Goal: Task Accomplishment & Management: Manage account settings

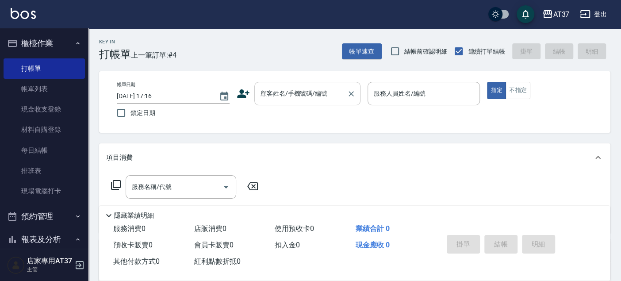
click at [327, 101] on div "顧客姓名/手機號碼/編號" at bounding box center [307, 93] width 106 height 23
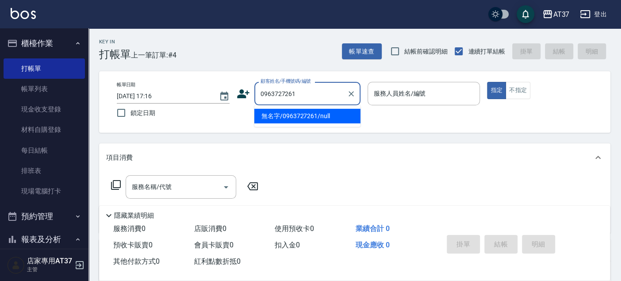
type input "無名字/0963727261/null"
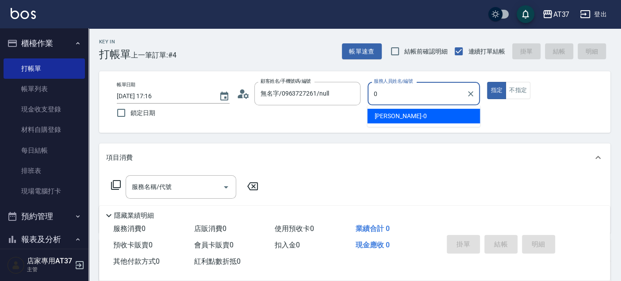
click at [419, 121] on div "[PERSON_NAME] -0" at bounding box center [423, 116] width 113 height 15
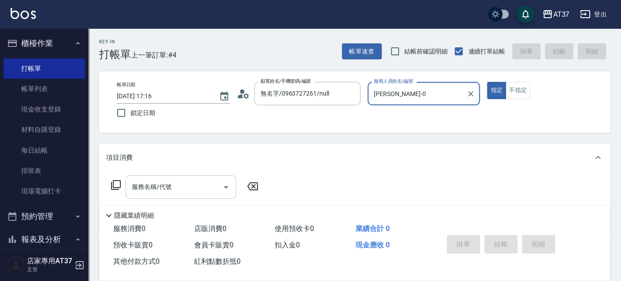
type input "[PERSON_NAME]-0"
click at [179, 189] on input "服務名稱/代號" at bounding box center [174, 186] width 89 height 15
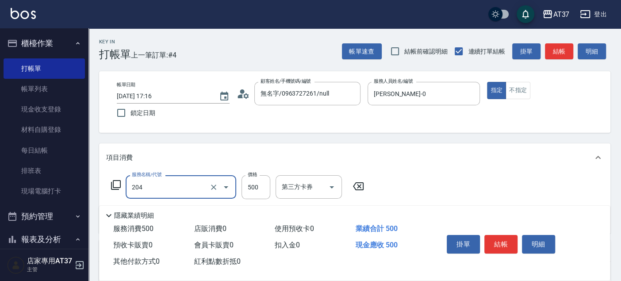
type input "A級洗+剪(204)"
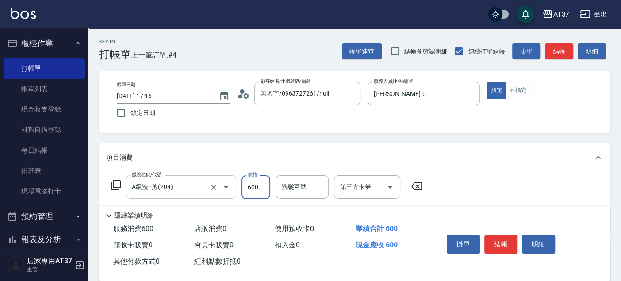
type input "600"
click at [507, 237] on button "結帳" at bounding box center [500, 244] width 33 height 19
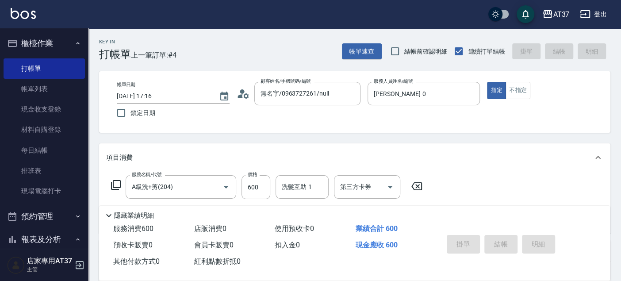
type input "[DATE] 18:20"
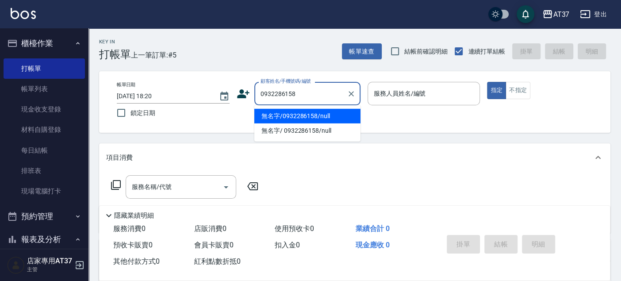
type input "無名字/0932286158/null"
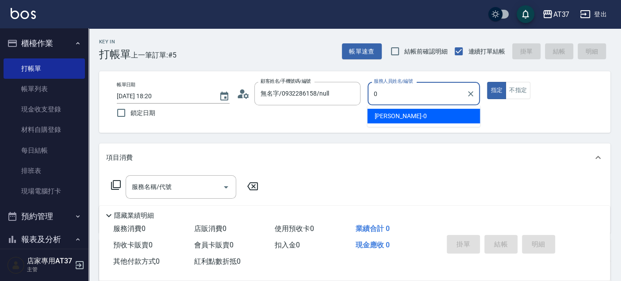
click at [433, 116] on div "[PERSON_NAME] -0" at bounding box center [423, 116] width 113 height 15
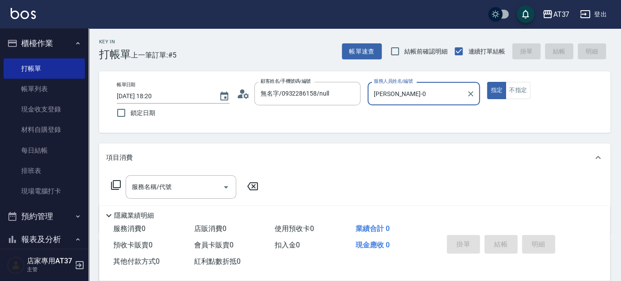
type input "[PERSON_NAME]-0"
click at [182, 174] on div "服務名稱/代號 服務名稱/代號" at bounding box center [354, 202] width 511 height 61
click at [187, 187] on input "服務名稱/代號" at bounding box center [174, 186] width 89 height 15
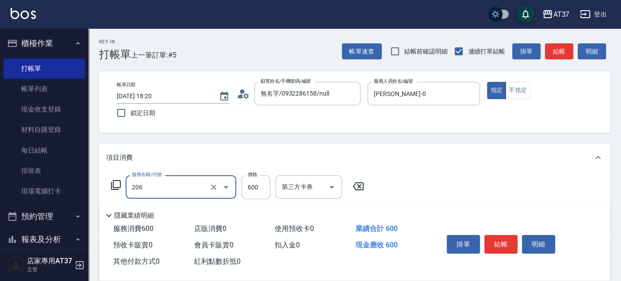
type input "A精油洗+剪(206)"
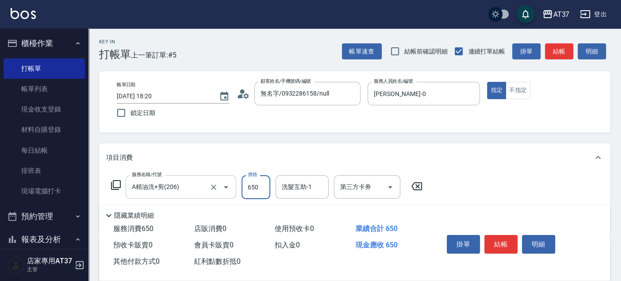
type input "650"
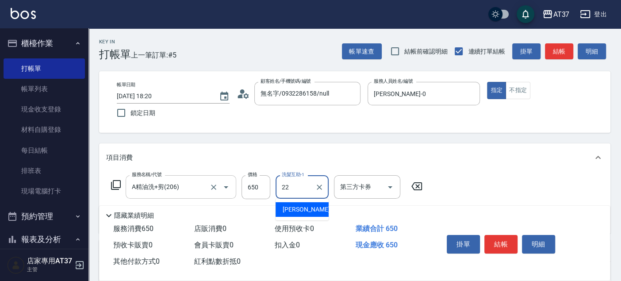
type input "[PERSON_NAME]-22"
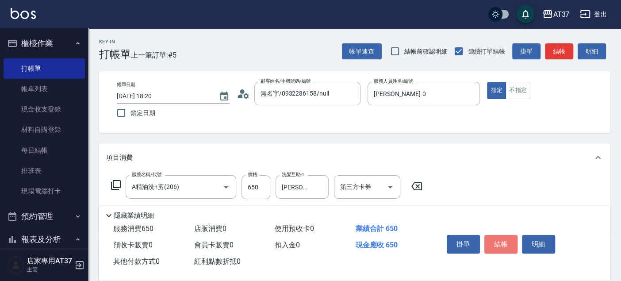
drag, startPoint x: 510, startPoint y: 237, endPoint x: 503, endPoint y: 239, distance: 6.8
click at [508, 238] on button "結帳" at bounding box center [500, 244] width 33 height 19
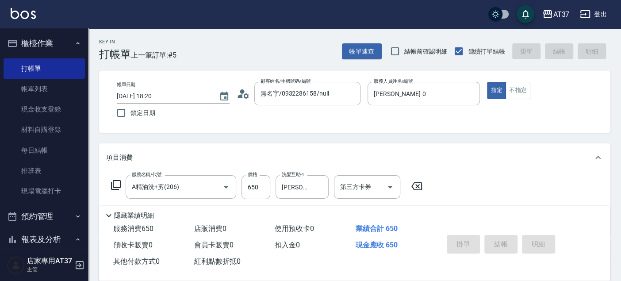
type input "[DATE] 18:21"
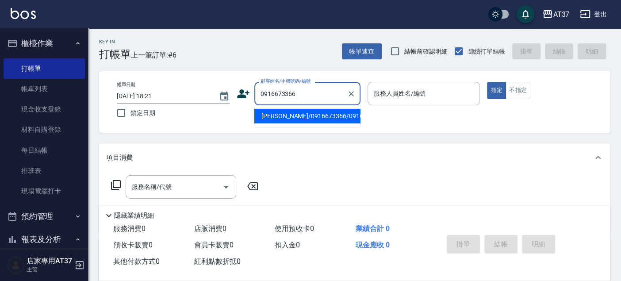
type input "[PERSON_NAME]/0916673366/0916673366"
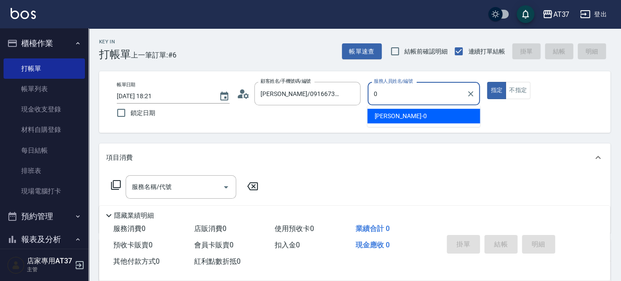
click at [369, 115] on div "[PERSON_NAME] -0" at bounding box center [423, 116] width 113 height 15
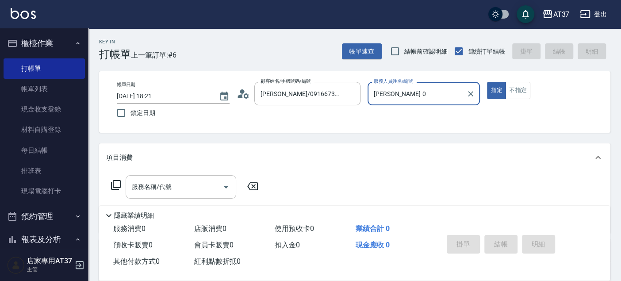
type input "[PERSON_NAME]-0"
click at [164, 192] on input "服務名稱/代號" at bounding box center [174, 186] width 89 height 15
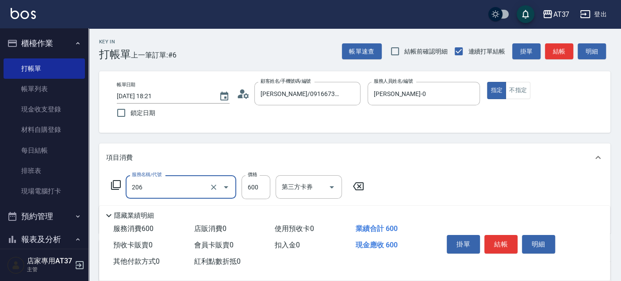
type input "A精油洗+剪(206)"
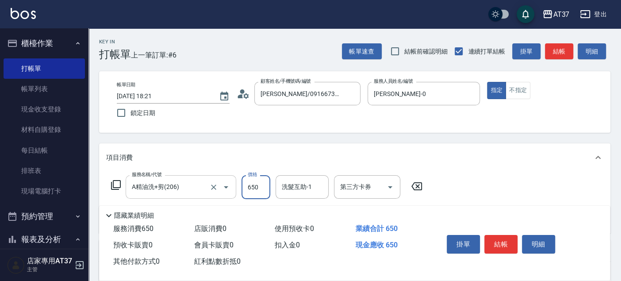
type input "650"
click at [501, 243] on button "結帳" at bounding box center [500, 244] width 33 height 19
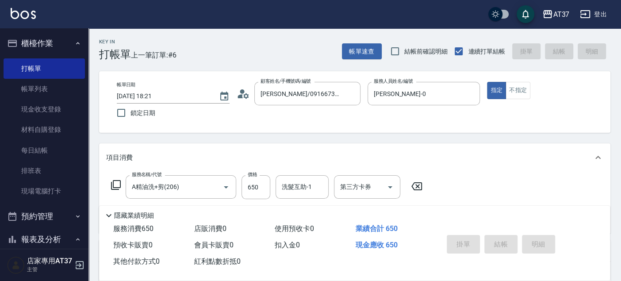
type input "[DATE] 18:23"
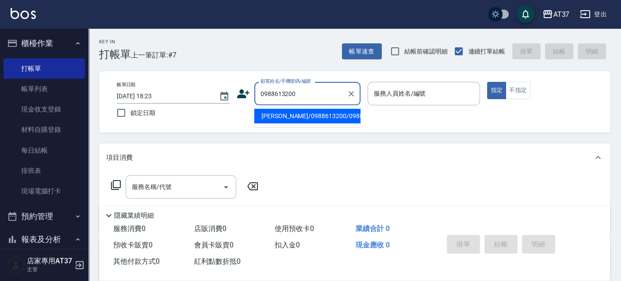
type input "[PERSON_NAME]/0988613200/0988613200"
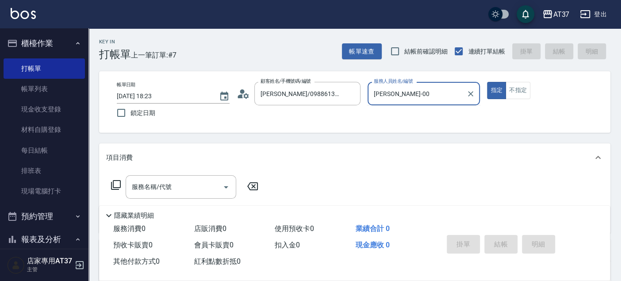
type input "[PERSON_NAME]-0"
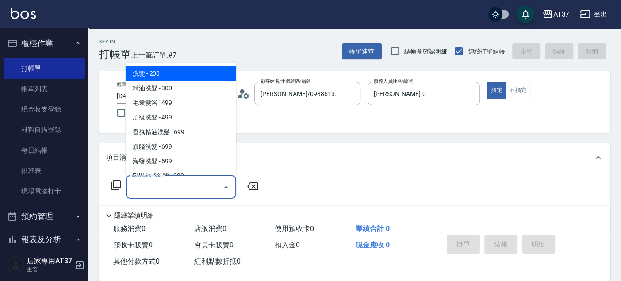
click at [172, 188] on input "服務名稱/代號" at bounding box center [174, 186] width 89 height 15
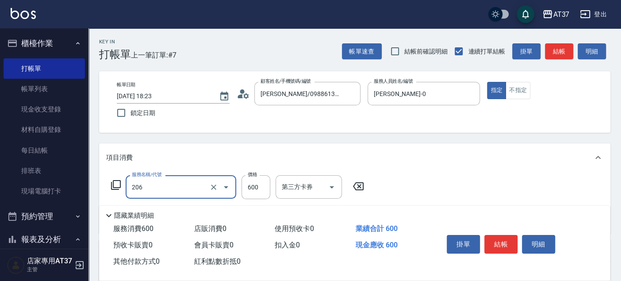
type input "A精油洗+剪(206)"
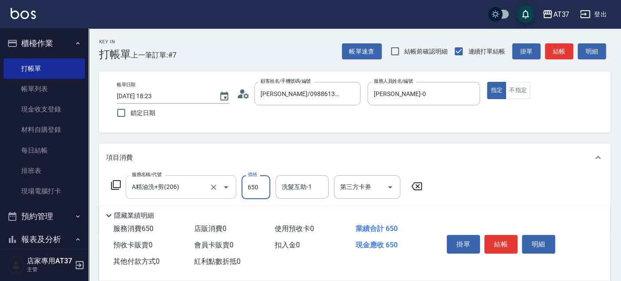
type input "650"
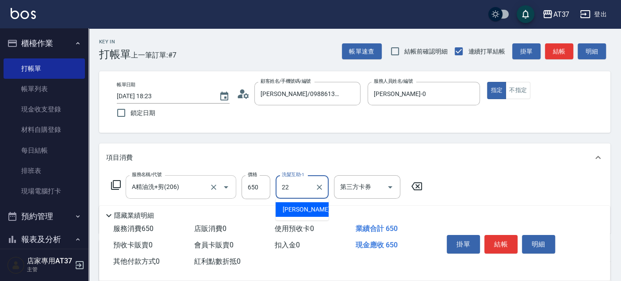
type input "[PERSON_NAME]-22"
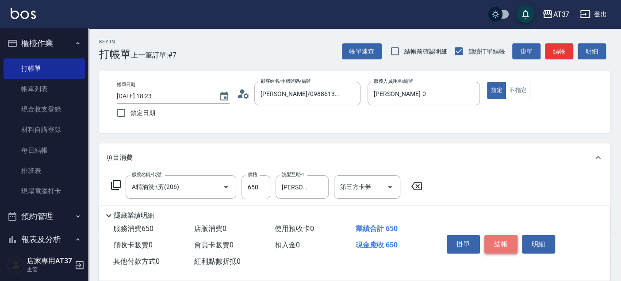
click at [494, 248] on button "結帳" at bounding box center [500, 244] width 33 height 19
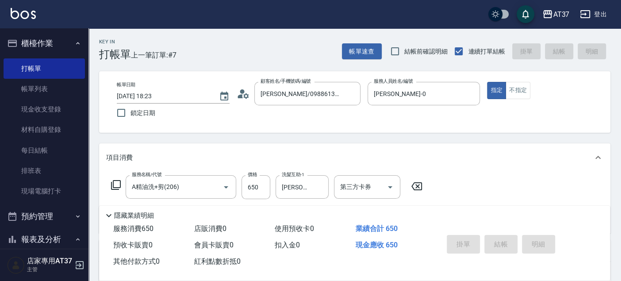
type input "[DATE] 18:24"
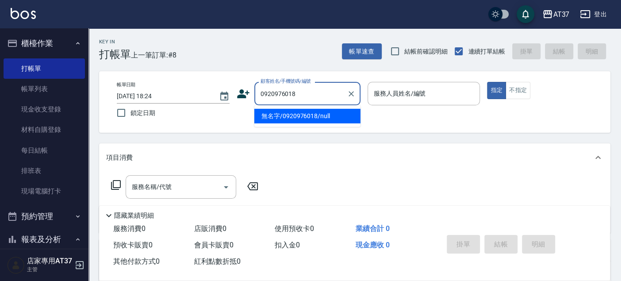
type input "無名字/0920976018/null"
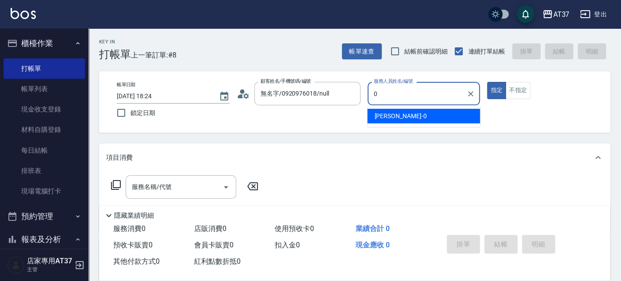
click at [432, 120] on div "[PERSON_NAME] -0" at bounding box center [423, 116] width 113 height 15
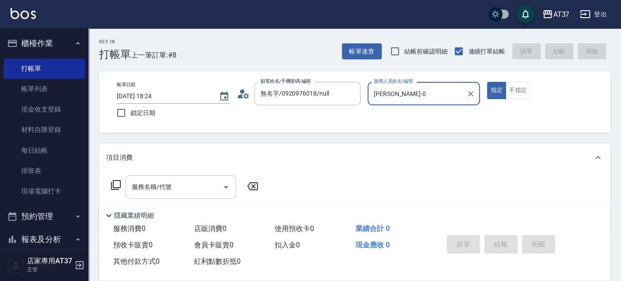
type input "[PERSON_NAME]-0"
click at [158, 189] on div "服務名稱/代號 服務名稱/代號" at bounding box center [181, 186] width 111 height 23
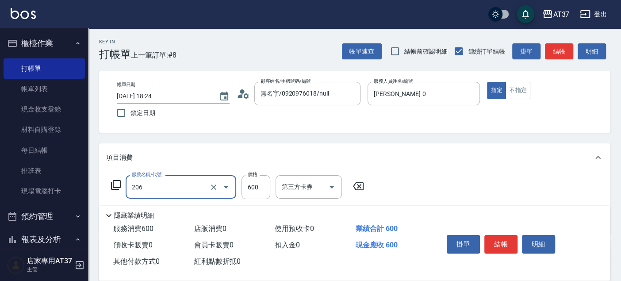
type input "A精油洗+剪(206)"
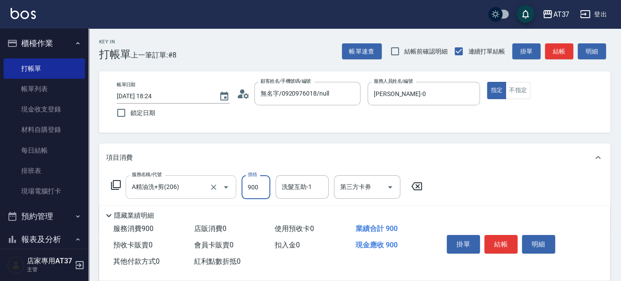
type input "900"
click at [506, 245] on button "結帳" at bounding box center [500, 244] width 33 height 19
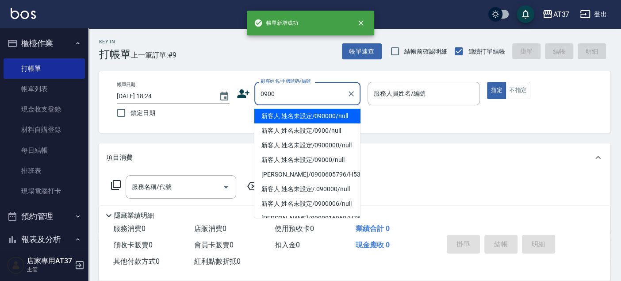
click at [311, 118] on li "新客人 姓名未設定/090000/null" at bounding box center [307, 116] width 106 height 15
type input "新客人 姓名未設定/090000/null"
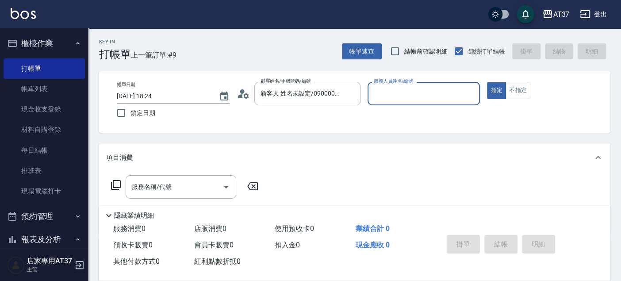
type input "0"
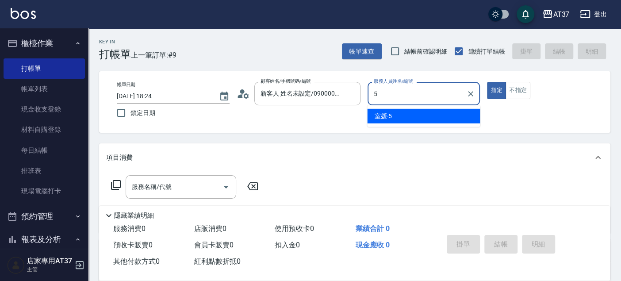
type input "室媛-5"
type button "true"
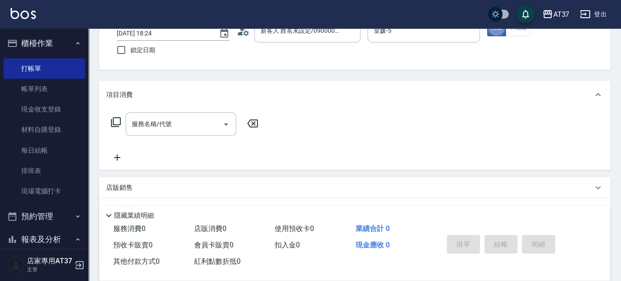
scroll to position [98, 0]
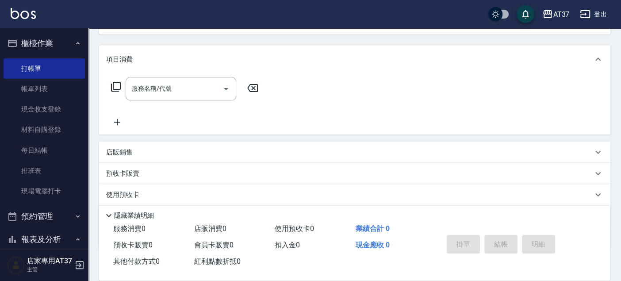
click at [105, 153] on div "店販銷售" at bounding box center [354, 151] width 511 height 21
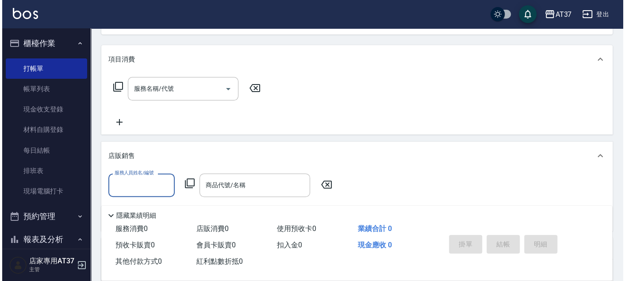
scroll to position [0, 0]
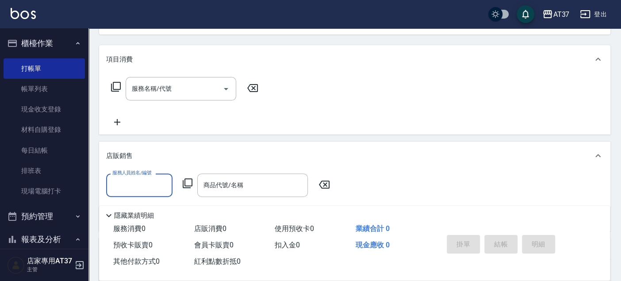
type input "0"
type input "室媛-5"
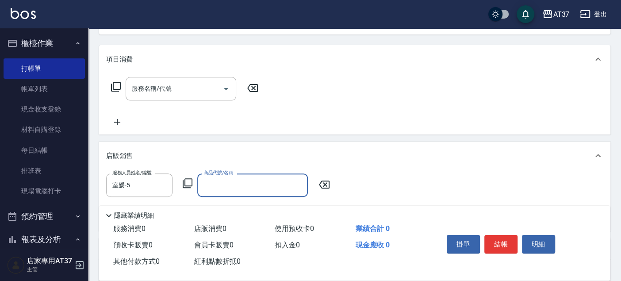
click at [189, 183] on icon at bounding box center [187, 183] width 11 height 11
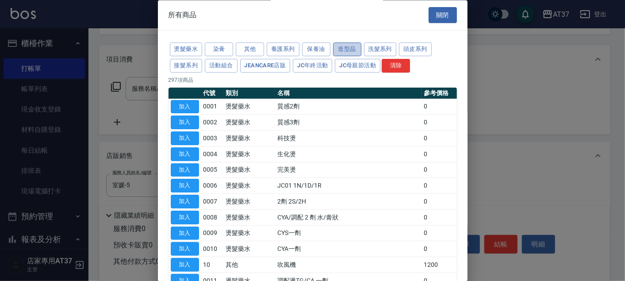
click at [333, 50] on button "造型品" at bounding box center [347, 50] width 28 height 14
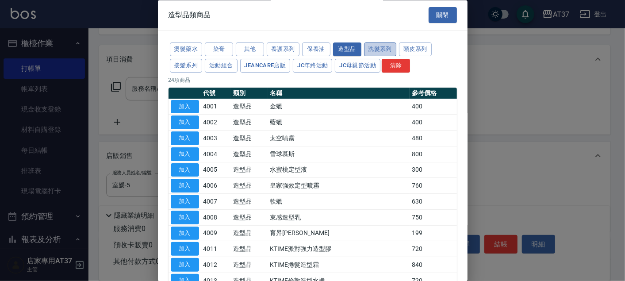
click at [375, 54] on button "洗髮系列" at bounding box center [380, 50] width 33 height 14
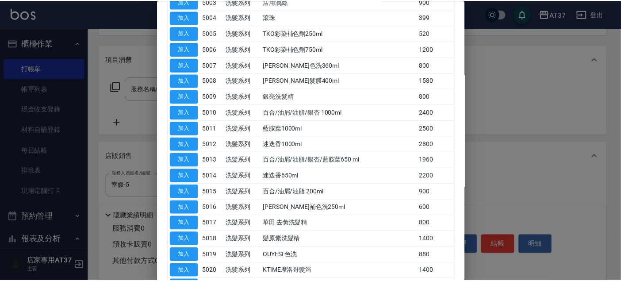
scroll to position [245, 0]
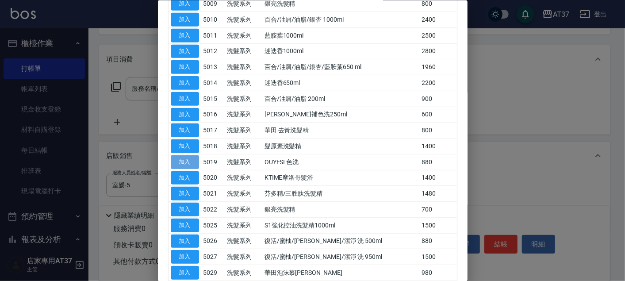
click at [195, 155] on button "加入" at bounding box center [185, 162] width 28 height 14
type input "OUYESI 色洗"
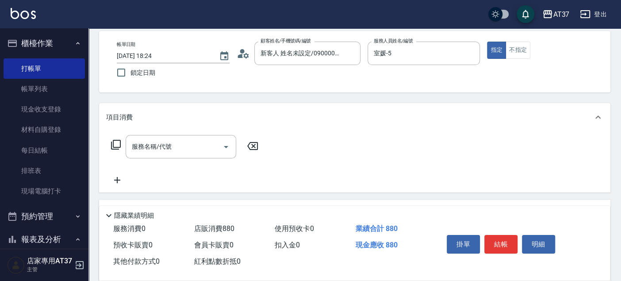
scroll to position [0, 0]
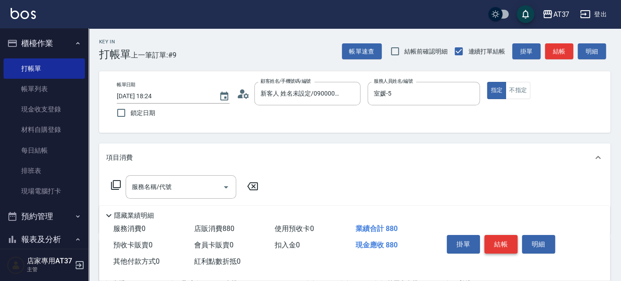
click at [508, 240] on button "結帳" at bounding box center [500, 244] width 33 height 19
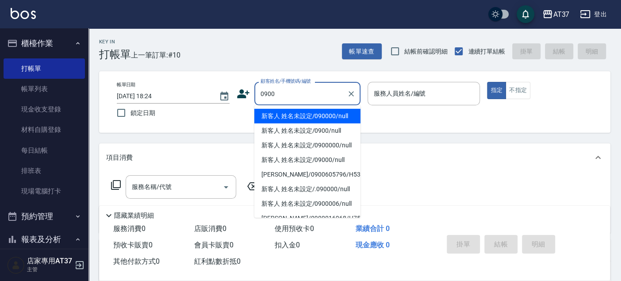
click at [326, 118] on li "新客人 姓名未設定/090000/null" at bounding box center [307, 116] width 106 height 15
type input "新客人 姓名未設定/090000/null"
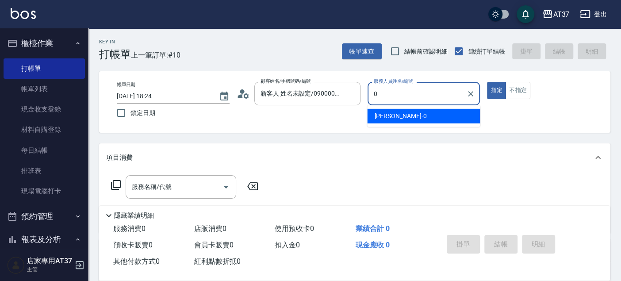
click at [380, 120] on span "[PERSON_NAME] -0" at bounding box center [400, 115] width 52 height 9
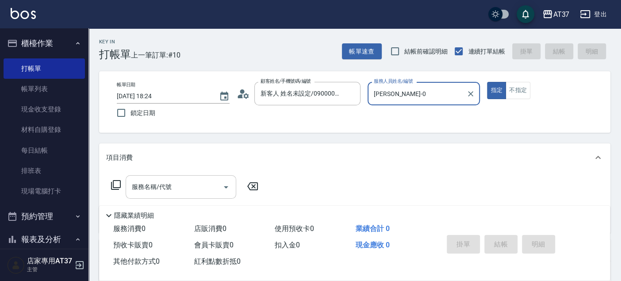
type input "[PERSON_NAME]-0"
click at [136, 188] on div "服務名稱/代號 服務名稱/代號" at bounding box center [181, 186] width 111 height 23
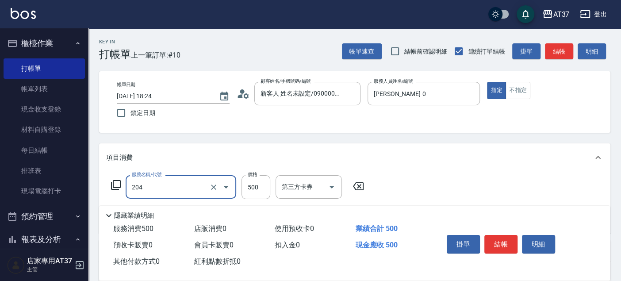
type input "A級洗+剪(204)"
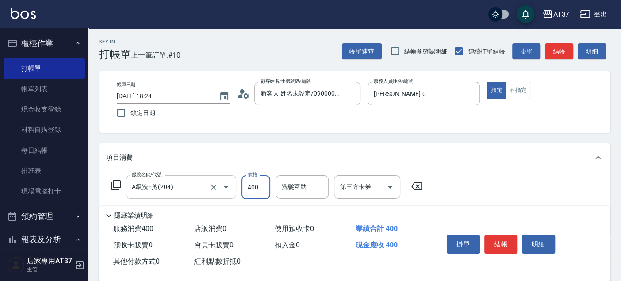
type input "400"
type input "[PERSON_NAME]-22"
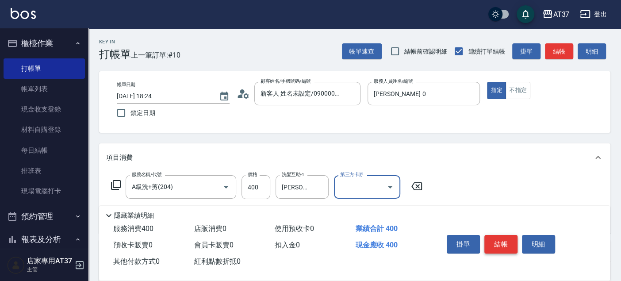
click at [503, 245] on button "結帳" at bounding box center [500, 244] width 33 height 19
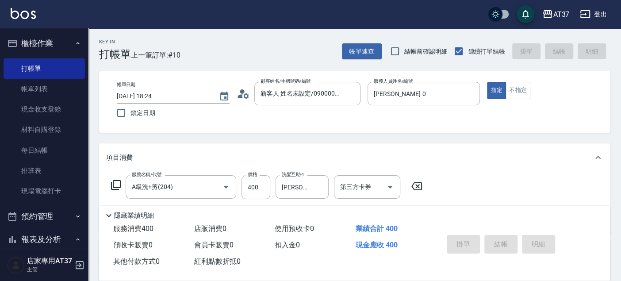
type input "[DATE] 18:25"
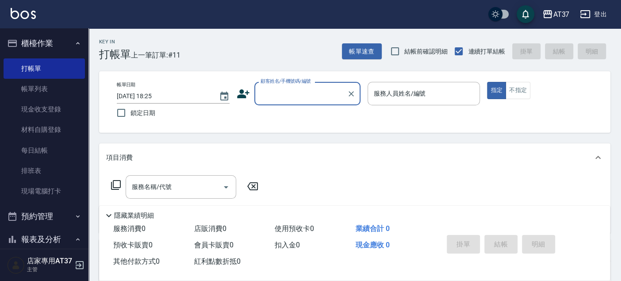
click at [247, 89] on icon at bounding box center [243, 93] width 13 height 13
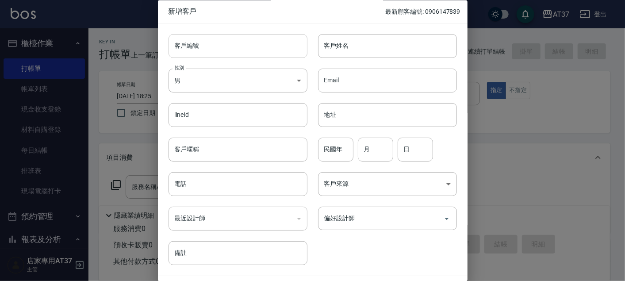
click at [269, 53] on input "客戶編號" at bounding box center [237, 46] width 139 height 24
drag, startPoint x: 230, startPoint y: 48, endPoint x: 164, endPoint y: 48, distance: 65.9
click at [164, 48] on div "客戶編號 0970032667 ​ 客戶編號" at bounding box center [232, 40] width 149 height 34
type input "0970032667"
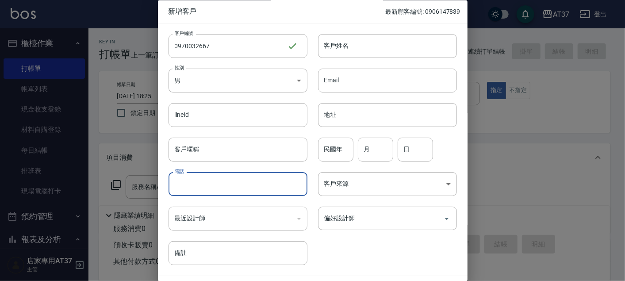
paste input "0970032667"
type input "0970032667"
click at [383, 42] on input "客戶姓名" at bounding box center [387, 46] width 139 height 24
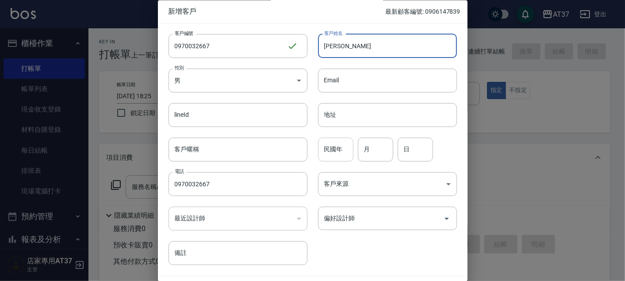
type input "[PERSON_NAME]"
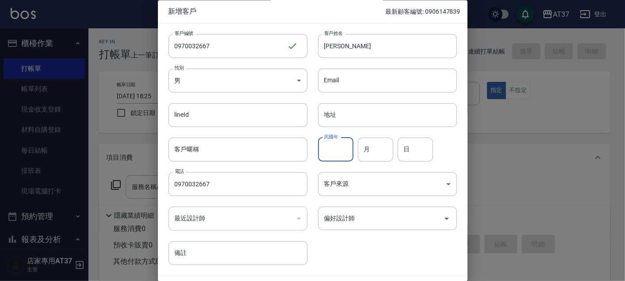
click at [341, 150] on input "民國年" at bounding box center [335, 150] width 35 height 24
type input "93"
type input "11"
type input "20"
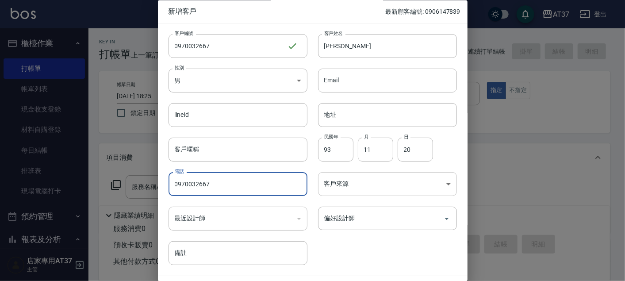
click at [364, 183] on body "AT37 登出 櫃檯作業 打帳單 帳單列表 現金收支登錄 材料自購登錄 每日結帳 排班表 現場電腦打卡 預約管理 預約管理 單日預約紀錄 單週預約紀錄 報表及…" at bounding box center [312, 214] width 625 height 429
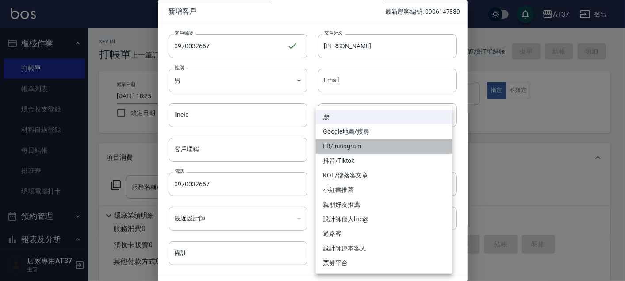
click at [367, 151] on li "FB/Instagram" at bounding box center [384, 146] width 137 height 15
type input "FB/Instagram"
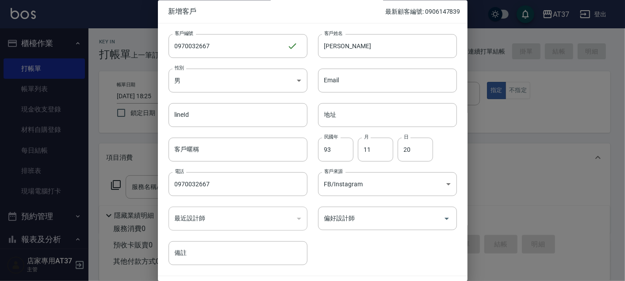
scroll to position [25, 0]
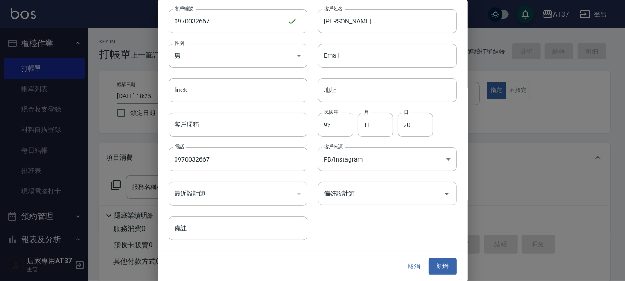
click at [405, 194] on input "偏好設計師" at bounding box center [381, 193] width 118 height 15
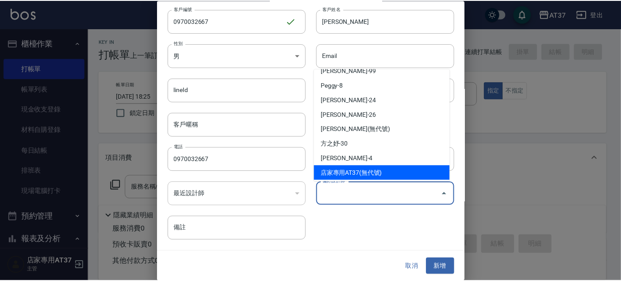
scroll to position [98, 0]
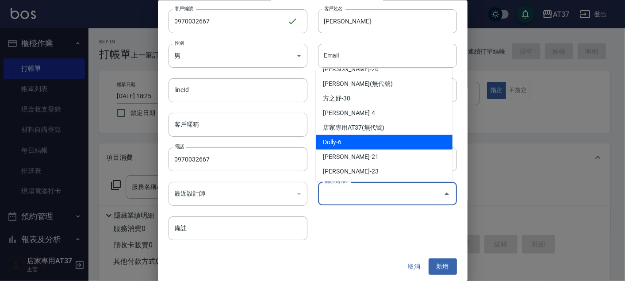
click at [365, 139] on li "Dolly-6" at bounding box center [384, 142] width 137 height 15
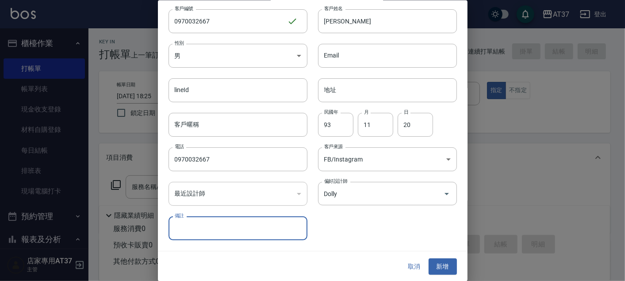
type input "Dolly"
click at [436, 265] on button "新增" at bounding box center [442, 266] width 28 height 16
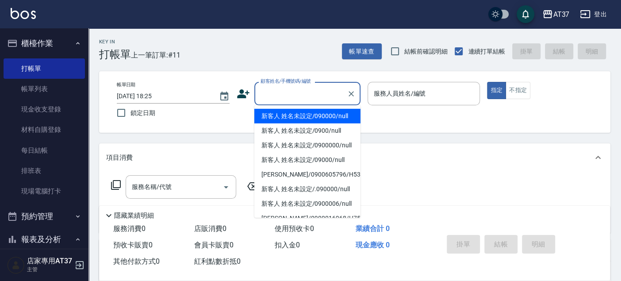
paste input "0970032667"
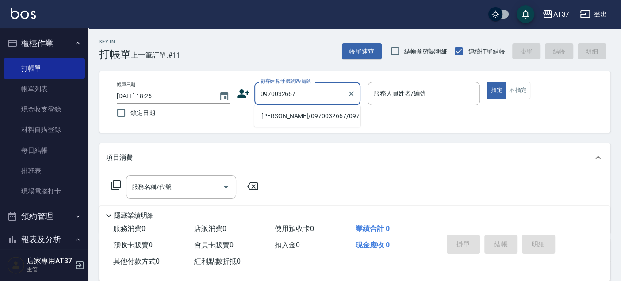
click at [329, 122] on li "[PERSON_NAME]/0970032667/0970032667" at bounding box center [307, 116] width 106 height 15
type input "[PERSON_NAME]/0970032667/0970032667"
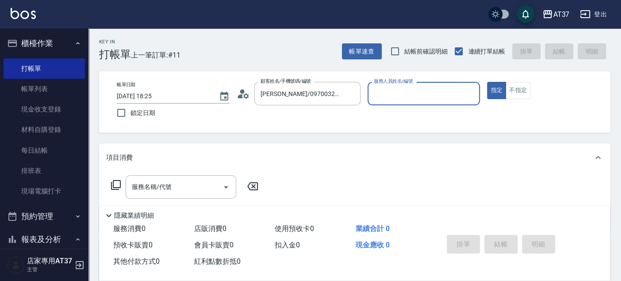
type input "Dolly-6"
click at [487, 82] on button "指定" at bounding box center [496, 90] width 19 height 17
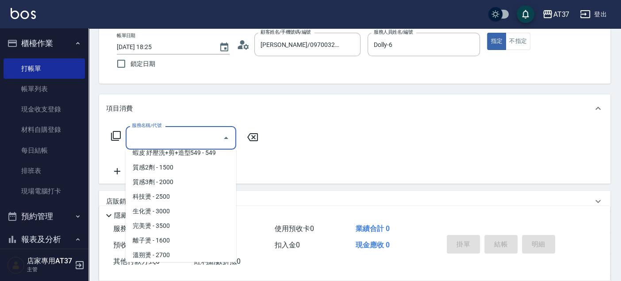
scroll to position [439, 0]
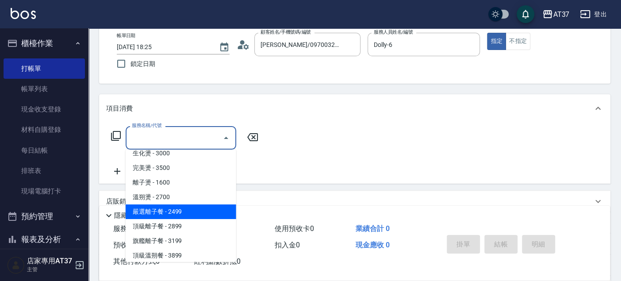
type input "嚴選離子餐(308)"
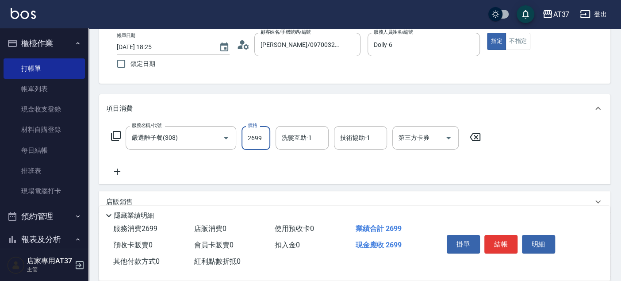
type input "2699"
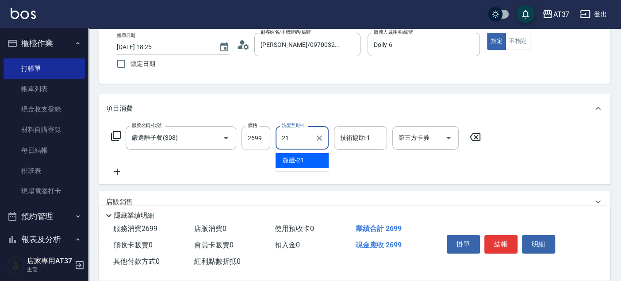
type input "微醺-21"
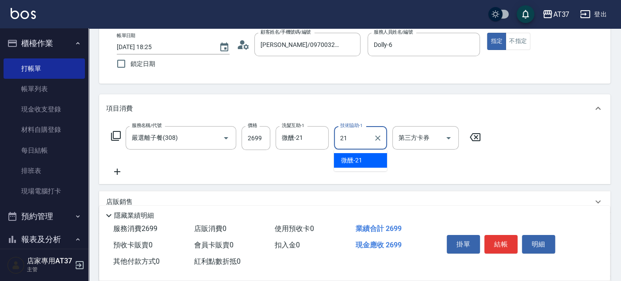
type input "微醺-21"
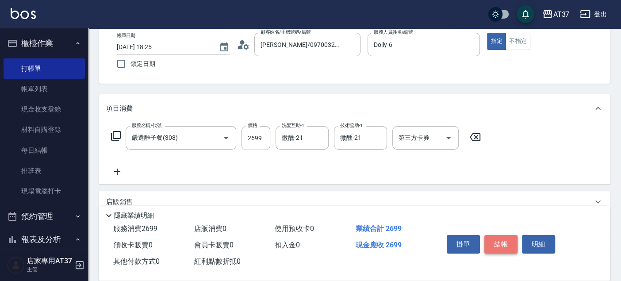
click at [497, 240] on button "結帳" at bounding box center [500, 244] width 33 height 19
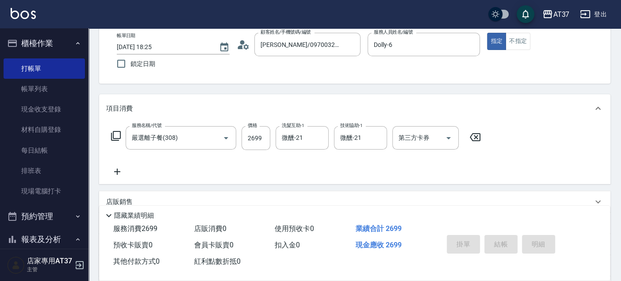
type input "[DATE] 18:36"
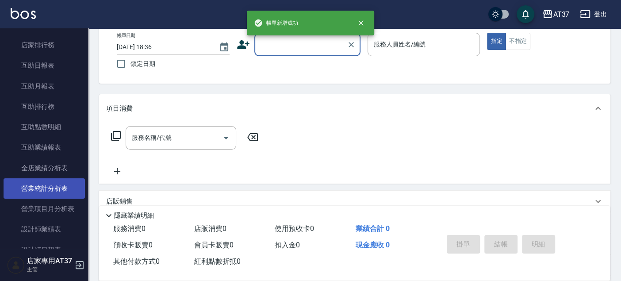
scroll to position [294, 0]
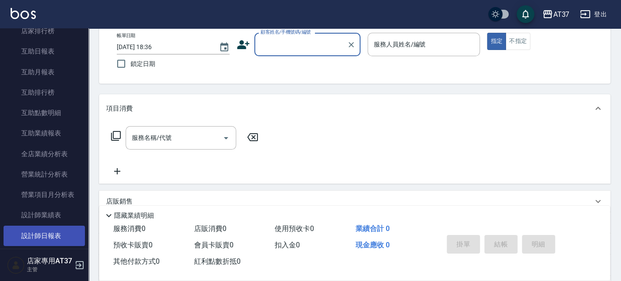
drag, startPoint x: 61, startPoint y: 235, endPoint x: 65, endPoint y: 229, distance: 6.9
click at [61, 235] on link "設計師日報表" at bounding box center [44, 235] width 81 height 20
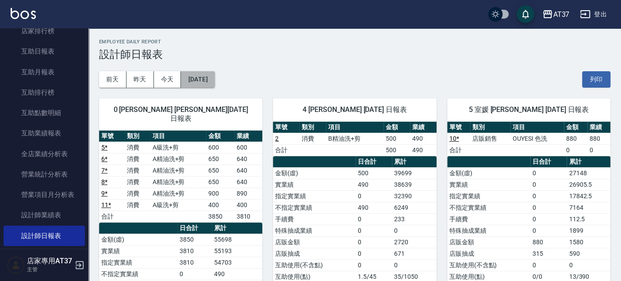
click at [214, 81] on button "[DATE]" at bounding box center [198, 79] width 34 height 16
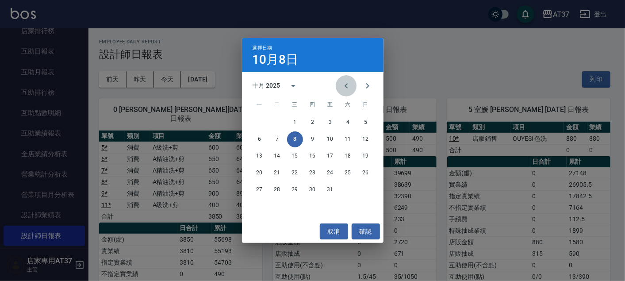
click at [348, 85] on icon "Previous month" at bounding box center [346, 85] width 11 height 11
click at [262, 140] on button "8" at bounding box center [260, 139] width 16 height 16
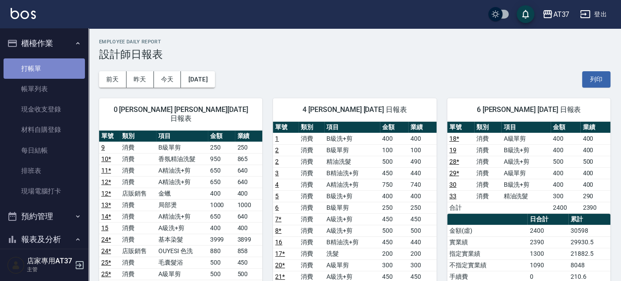
click at [46, 68] on link "打帳單" at bounding box center [44, 68] width 81 height 20
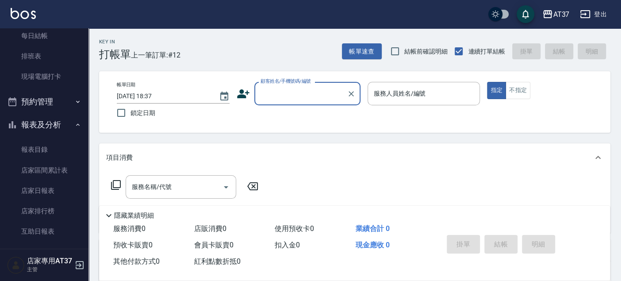
scroll to position [147, 0]
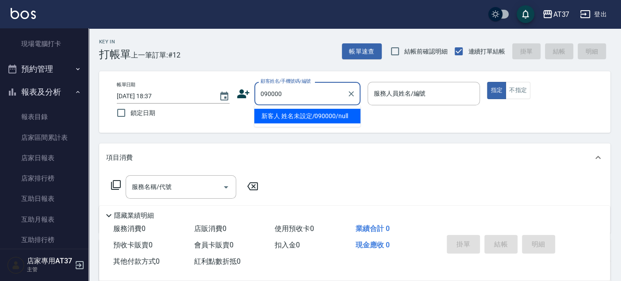
type input "新客人 姓名未設定/090000/null"
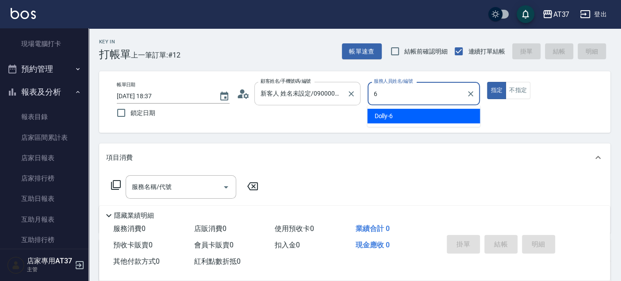
type input "Dolly-6"
type button "true"
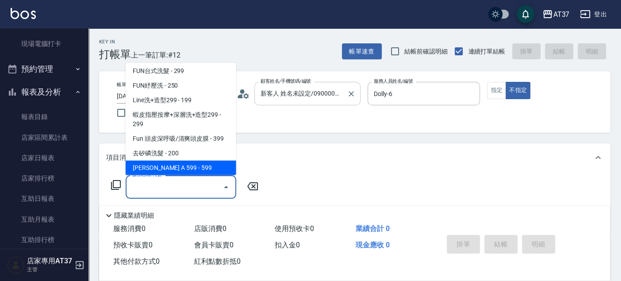
scroll to position [134, 0]
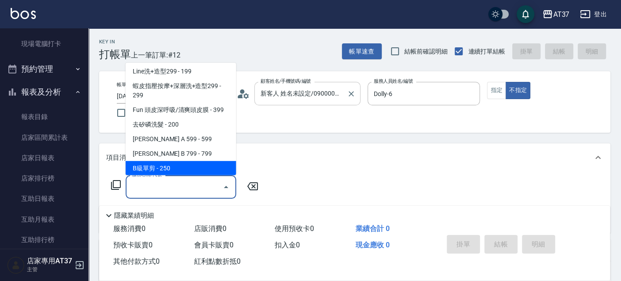
type input "B級單剪(201)"
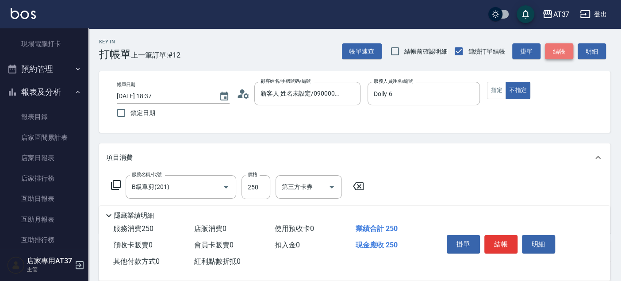
click at [560, 47] on button "結帳" at bounding box center [559, 51] width 28 height 16
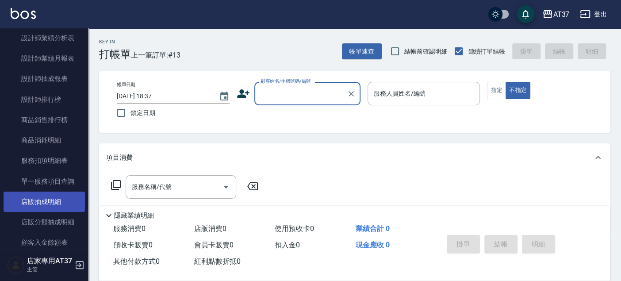
scroll to position [491, 0]
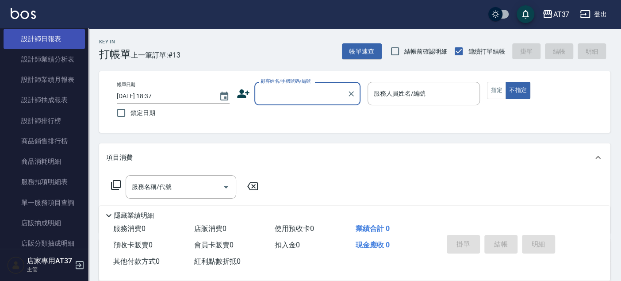
click at [53, 44] on link "設計師日報表" at bounding box center [44, 39] width 81 height 20
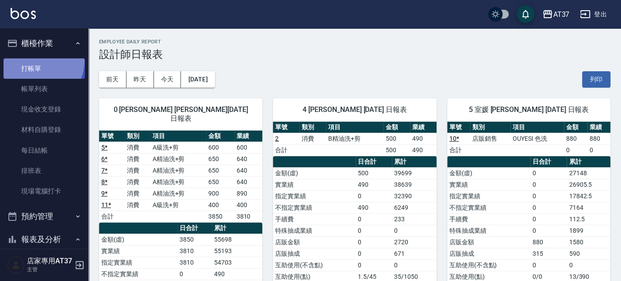
click at [36, 61] on link "打帳單" at bounding box center [44, 68] width 81 height 20
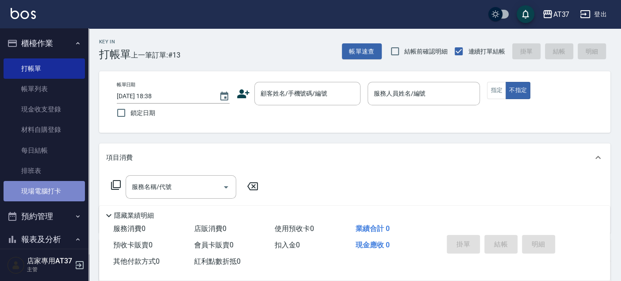
click at [54, 187] on link "現場電腦打卡" at bounding box center [44, 191] width 81 height 20
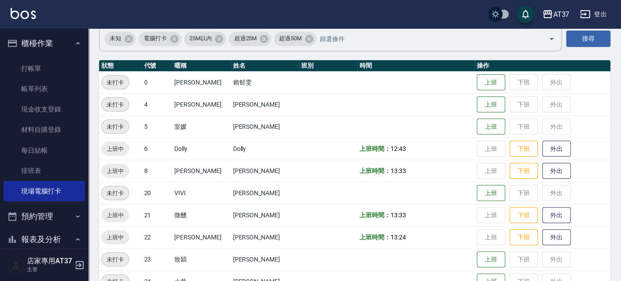
scroll to position [147, 0]
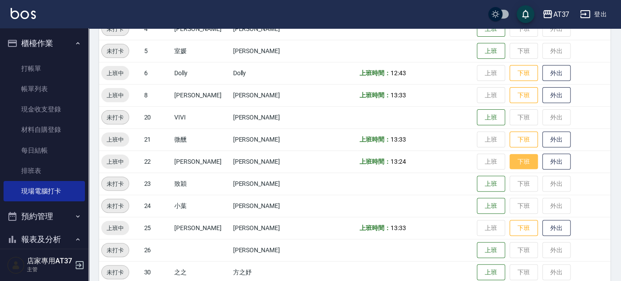
click at [509, 161] on button "下班" at bounding box center [523, 161] width 28 height 15
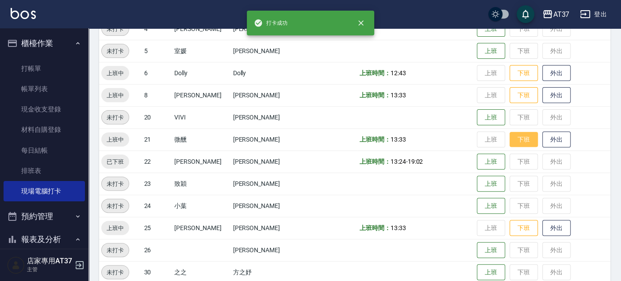
click at [511, 141] on button "下班" at bounding box center [523, 139] width 28 height 15
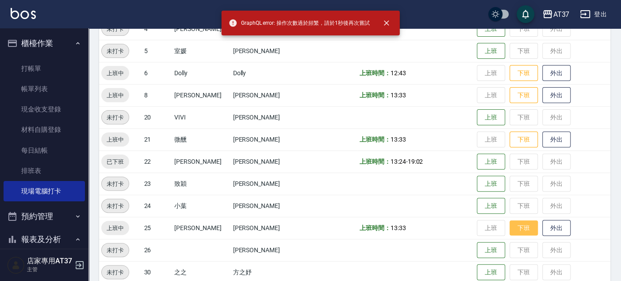
click at [519, 227] on button "下班" at bounding box center [523, 227] width 28 height 15
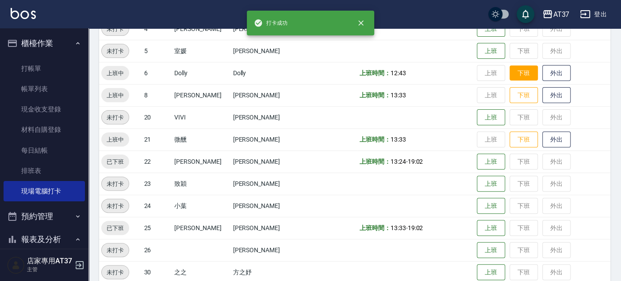
click at [513, 76] on button "下班" at bounding box center [523, 72] width 28 height 15
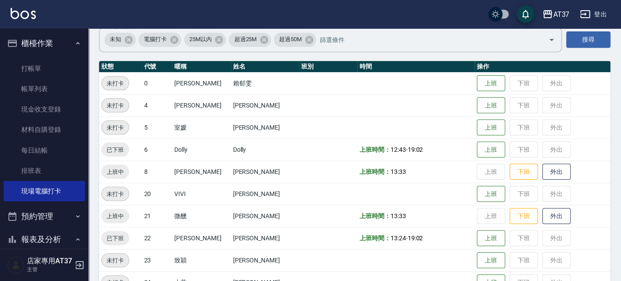
scroll to position [49, 0]
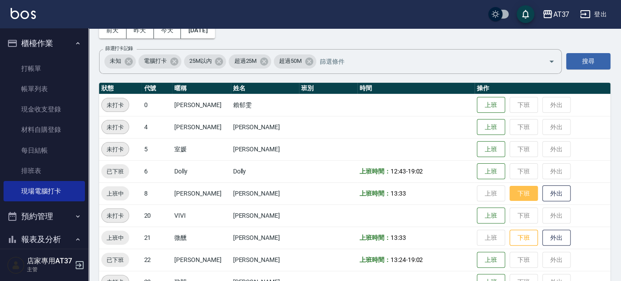
click at [512, 192] on button "下班" at bounding box center [523, 193] width 28 height 15
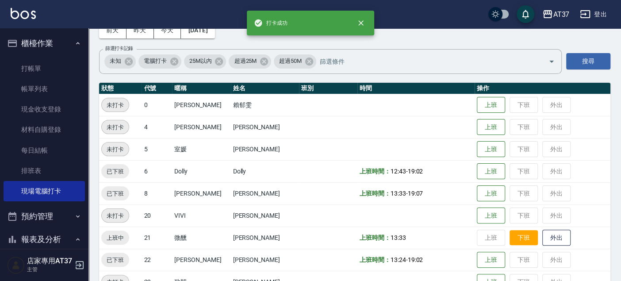
click at [514, 240] on button "下班" at bounding box center [523, 237] width 28 height 15
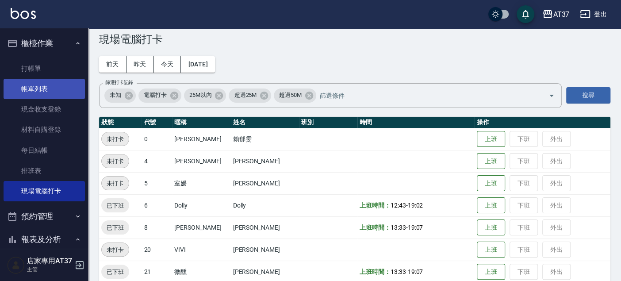
scroll to position [0, 0]
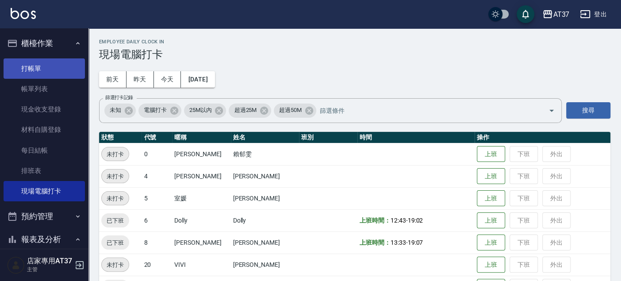
click at [35, 73] on link "打帳單" at bounding box center [44, 68] width 81 height 20
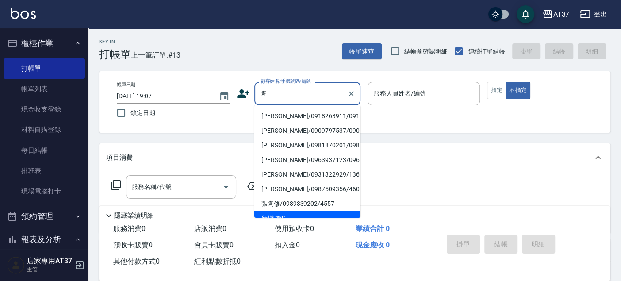
click at [270, 115] on li "[PERSON_NAME]/0918263911/0918263911" at bounding box center [307, 116] width 106 height 15
type input "[PERSON_NAME]/0918263911/0918263911"
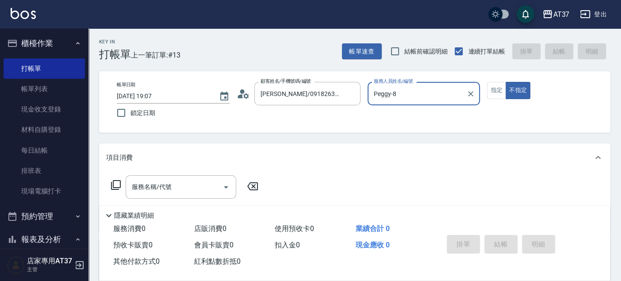
type input "Peggy-8"
click at [499, 88] on button "指定" at bounding box center [496, 90] width 19 height 17
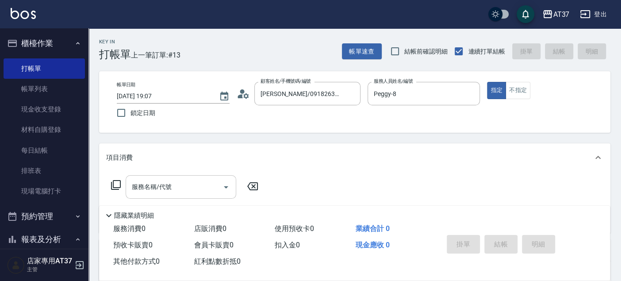
click at [202, 189] on input "服務名稱/代號" at bounding box center [174, 186] width 89 height 15
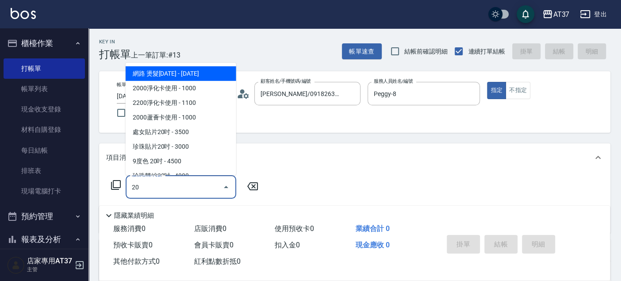
type input "2"
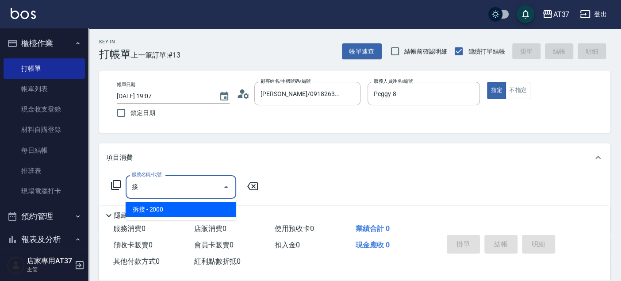
click at [223, 211] on span "拆接 - 2000" at bounding box center [181, 209] width 111 height 15
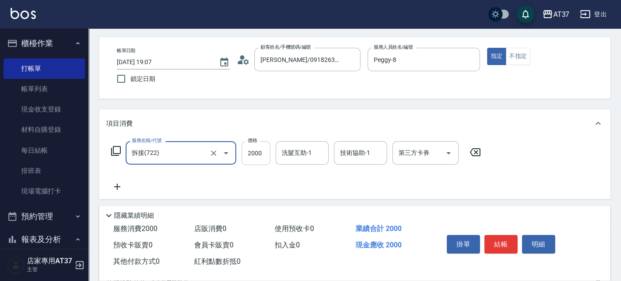
scroll to position [49, 0]
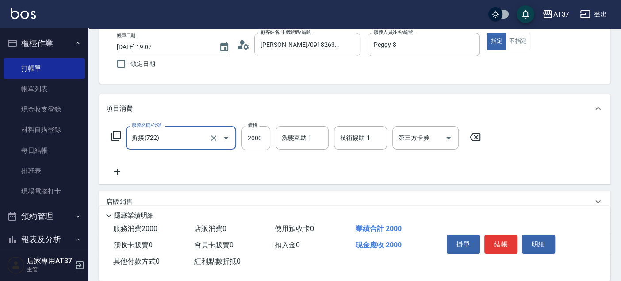
type input "拆接(722)"
click at [115, 169] on icon at bounding box center [117, 171] width 22 height 11
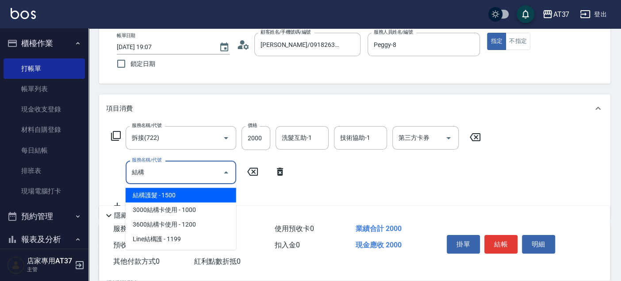
click at [164, 197] on span "結構護髮 - 1500" at bounding box center [181, 194] width 111 height 15
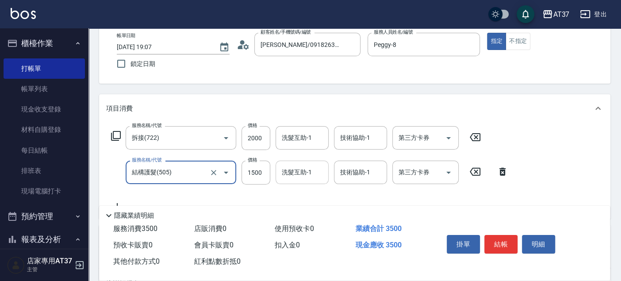
type input "結構護髮(505)"
click at [311, 172] on input "洗髮互助-1" at bounding box center [301, 171] width 45 height 15
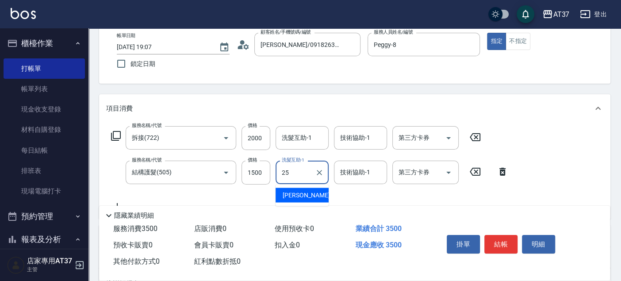
type input "[PERSON_NAME]-25"
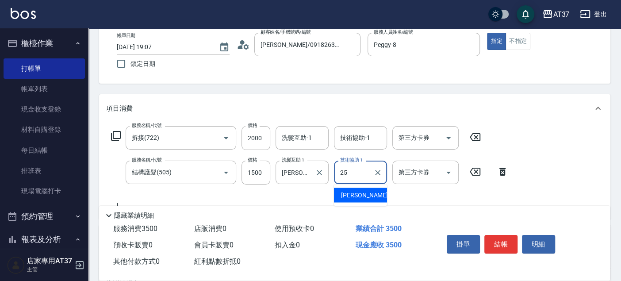
type input "[PERSON_NAME]-25"
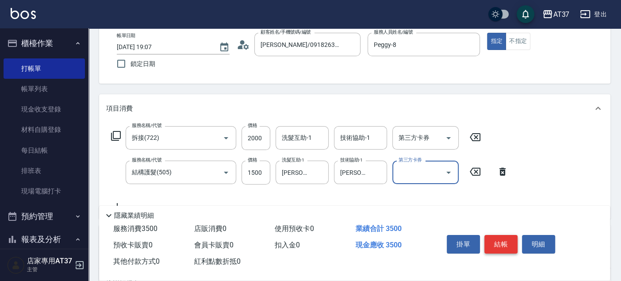
click at [496, 241] on button "結帳" at bounding box center [500, 244] width 33 height 19
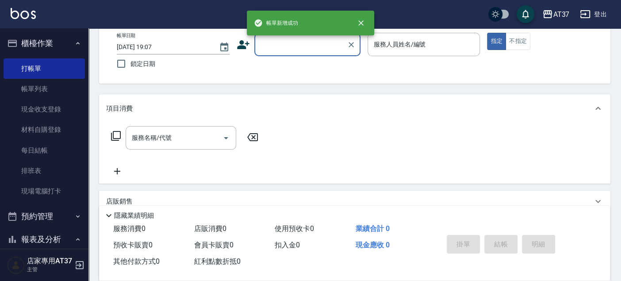
scroll to position [0, 0]
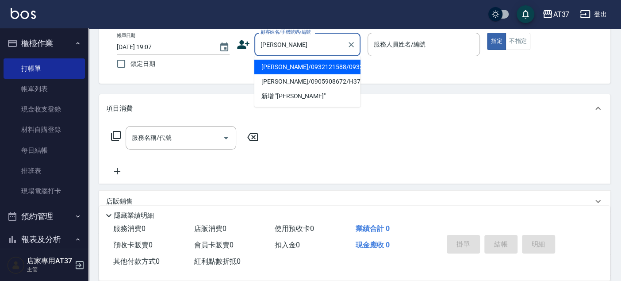
click at [302, 48] on input "[PERSON_NAME]" at bounding box center [300, 44] width 85 height 15
type input "陳"
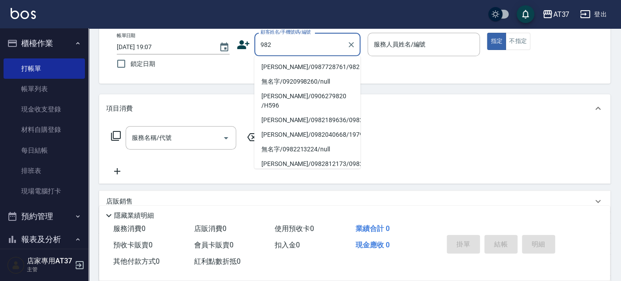
click at [302, 64] on li "[PERSON_NAME]/0987728761/982" at bounding box center [307, 67] width 106 height 15
type input "[PERSON_NAME]/0987728761/982"
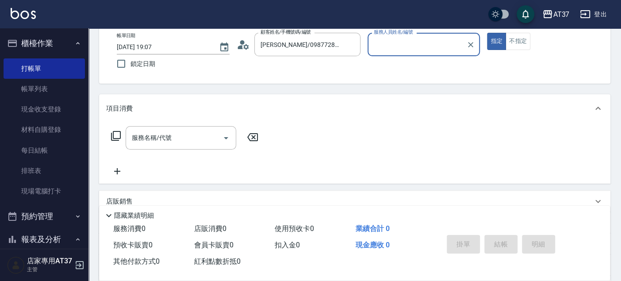
type input "Peggy-8"
click at [187, 145] on div "服務名稱/代號" at bounding box center [181, 137] width 111 height 23
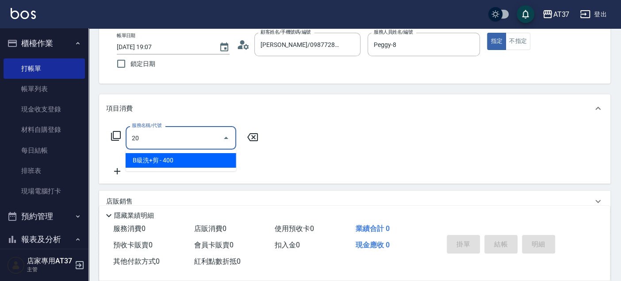
type input "2"
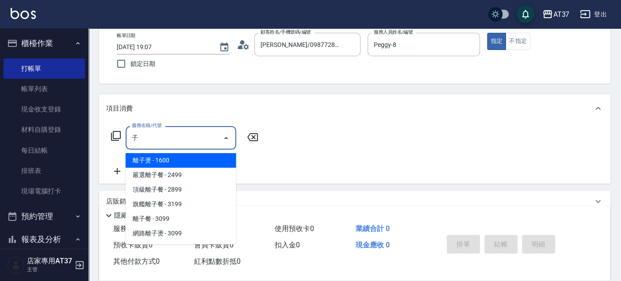
click at [187, 158] on span "離子燙 - 1600" at bounding box center [181, 160] width 111 height 15
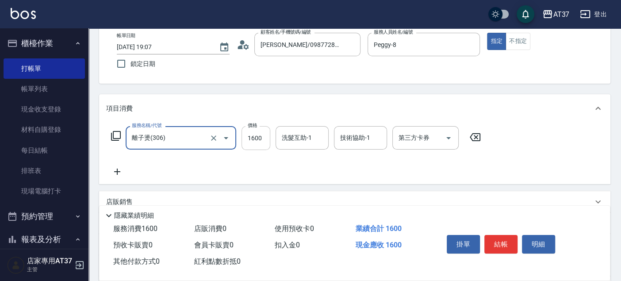
type input "離子燙(306)"
click at [260, 134] on input "1600" at bounding box center [255, 138] width 29 height 24
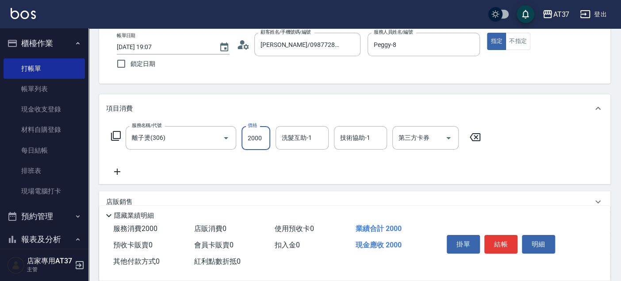
type input "2000"
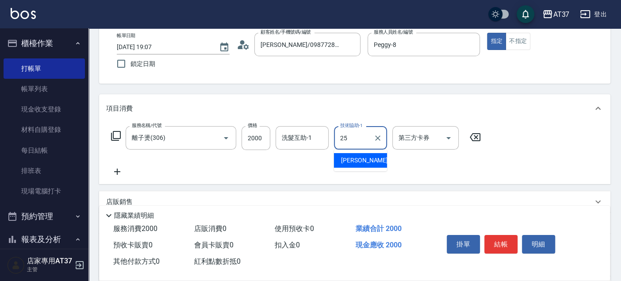
type input "[PERSON_NAME]-25"
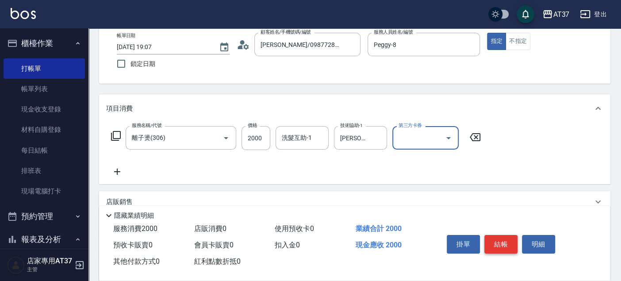
click at [511, 237] on button "結帳" at bounding box center [500, 244] width 33 height 19
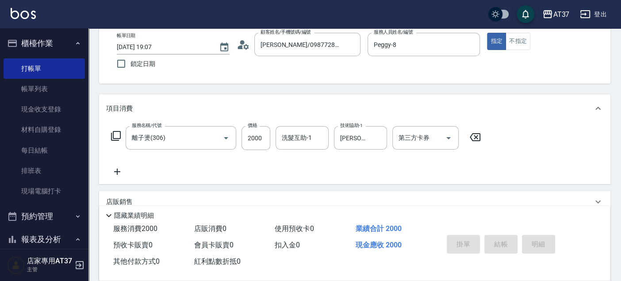
type input "[DATE] 19:08"
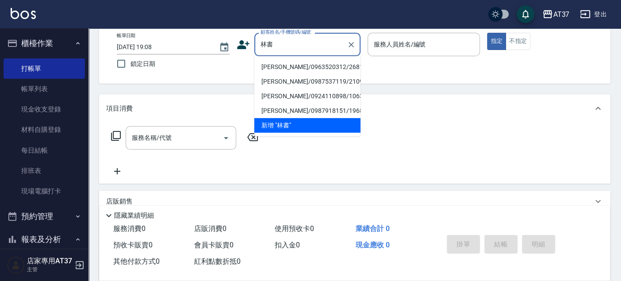
click at [294, 64] on li "[PERSON_NAME]/0963520312/2681" at bounding box center [307, 67] width 106 height 15
type input "[PERSON_NAME]/0963520312/2681"
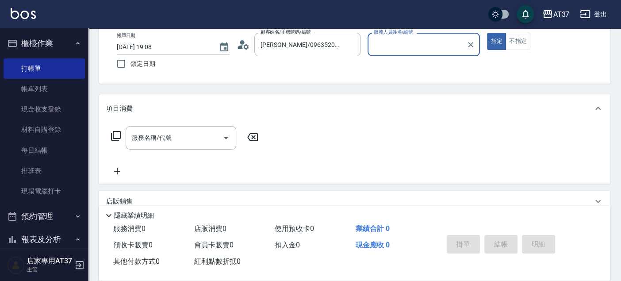
type input "Peggy-8"
click at [185, 122] on div "服務名稱/代號 服務名稱/代號" at bounding box center [354, 152] width 511 height 61
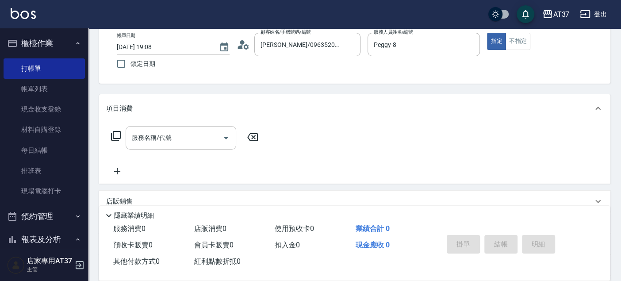
click at [193, 130] on input "服務名稱/代號" at bounding box center [174, 137] width 89 height 15
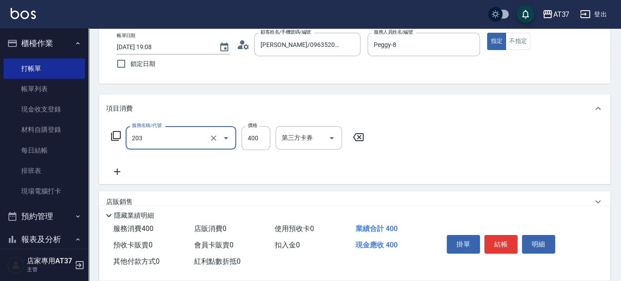
type input "B級洗+剪(203)"
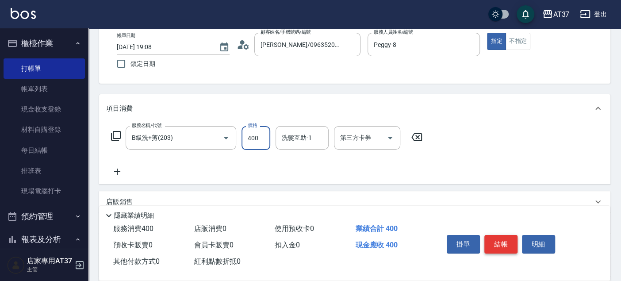
click at [497, 235] on button "結帳" at bounding box center [500, 244] width 33 height 19
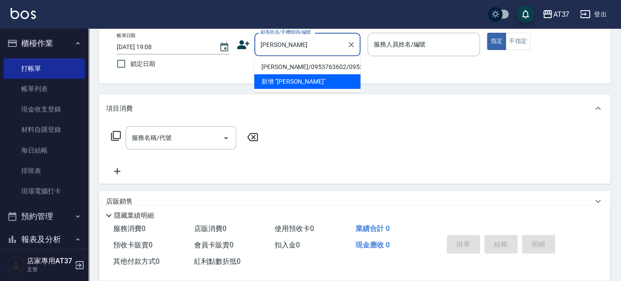
click at [341, 70] on li "[PERSON_NAME]/0953763602/0953763602" at bounding box center [307, 67] width 106 height 15
type input "[PERSON_NAME]/0953763602/0953763602"
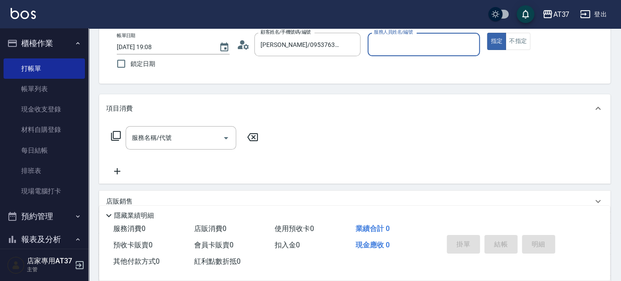
type input "[PERSON_NAME]-0"
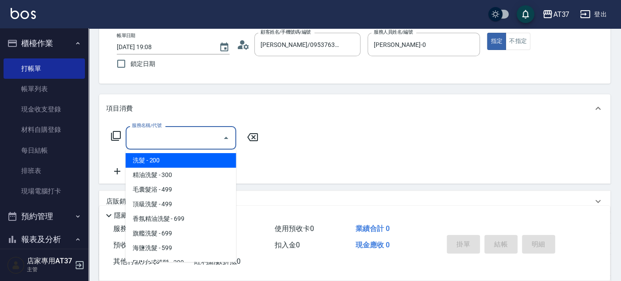
click at [189, 138] on input "服務名稱/代號" at bounding box center [174, 137] width 89 height 15
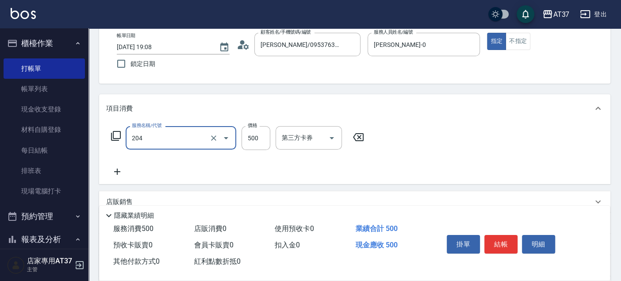
type input "A級洗+剪(204)"
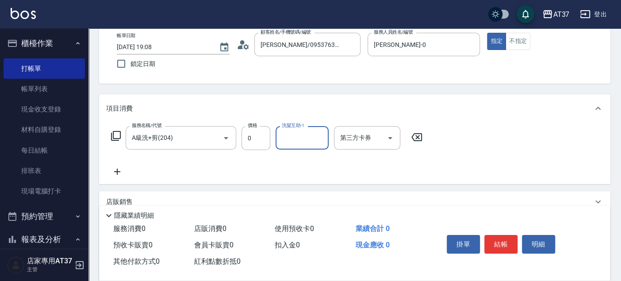
click at [273, 144] on div "服務名稱/代號 A級洗+剪(204) 服務名稱/代號 價格 0 價格 洗髮互助-1 洗髮互助-1 第三方卡券 第三方卡券" at bounding box center [266, 138] width 321 height 24
click at [247, 139] on input "0" at bounding box center [255, 138] width 29 height 24
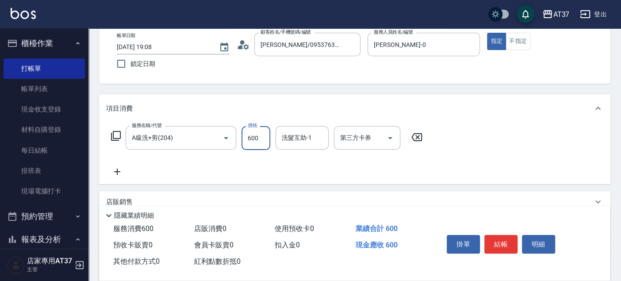
type input "600"
click at [507, 245] on button "結帳" at bounding box center [500, 244] width 33 height 19
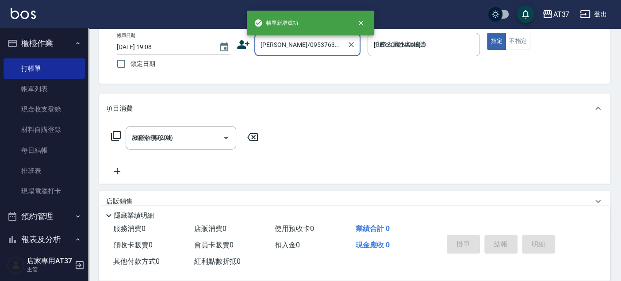
type input "[DATE] 19:10"
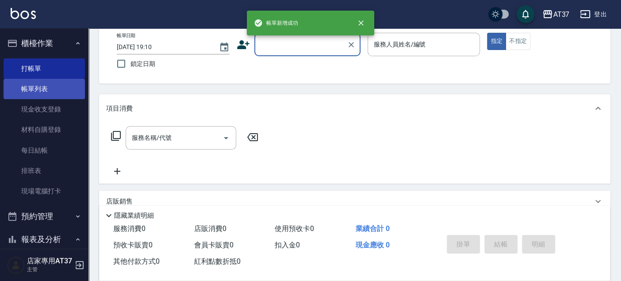
click at [63, 92] on link "帳單列表" at bounding box center [44, 89] width 81 height 20
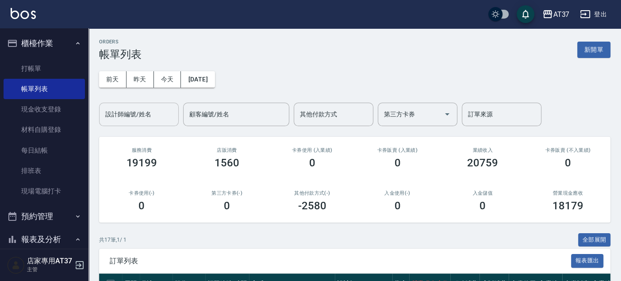
click at [135, 117] on div "設計師編號/姓名 設計師編號/姓名" at bounding box center [139, 114] width 80 height 23
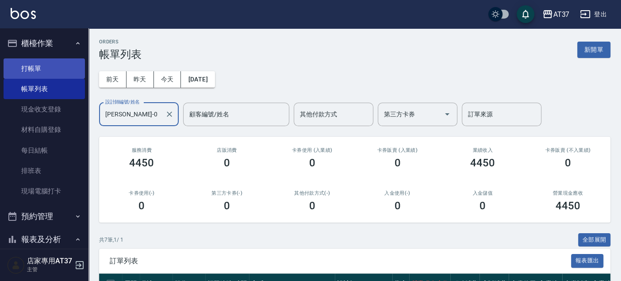
type input "[PERSON_NAME]-0"
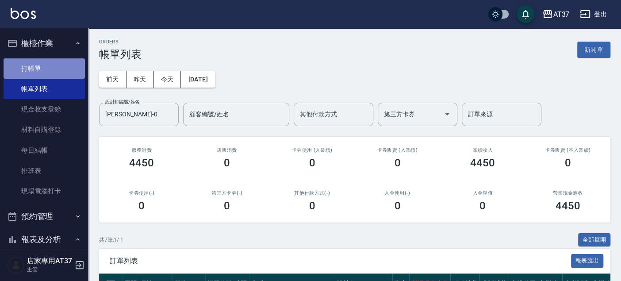
click at [47, 68] on link "打帳單" at bounding box center [44, 68] width 81 height 20
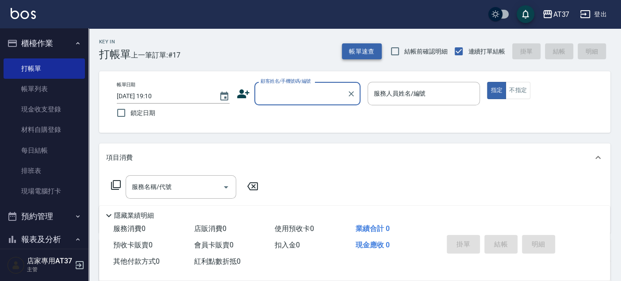
click at [370, 47] on button "帳單速查" at bounding box center [362, 51] width 40 height 16
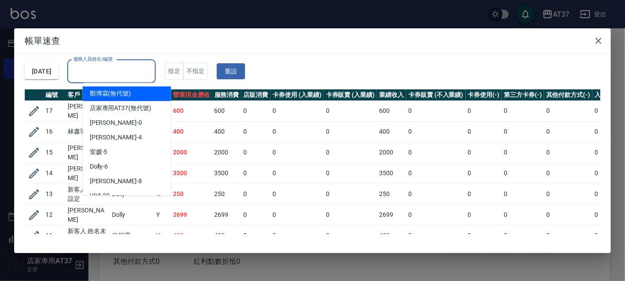
click at [144, 73] on input "服務人員姓名/編號" at bounding box center [111, 71] width 80 height 15
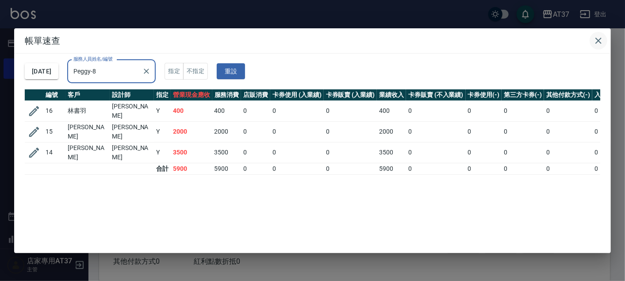
type input "Peggy-8"
click at [599, 39] on icon "button" at bounding box center [598, 41] width 6 height 6
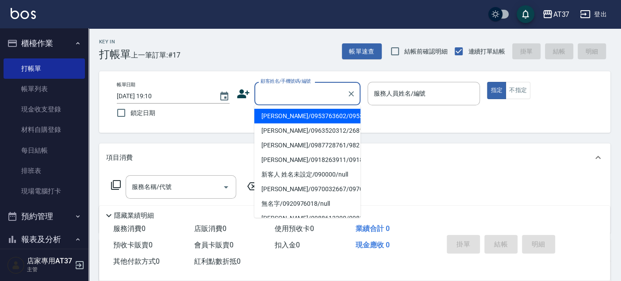
click at [284, 96] on input "顧客姓名/手機號碼/編號" at bounding box center [300, 93] width 85 height 15
click at [329, 111] on li "新客人 姓名未設定/090000/null" at bounding box center [307, 116] width 106 height 15
type input "新客人 姓名未設定/090000/null"
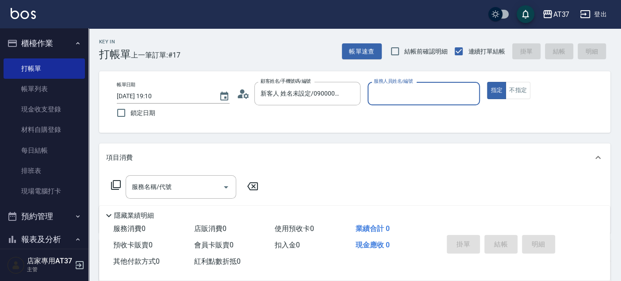
click at [371, 94] on input "服務人員姓名/編號" at bounding box center [423, 93] width 105 height 15
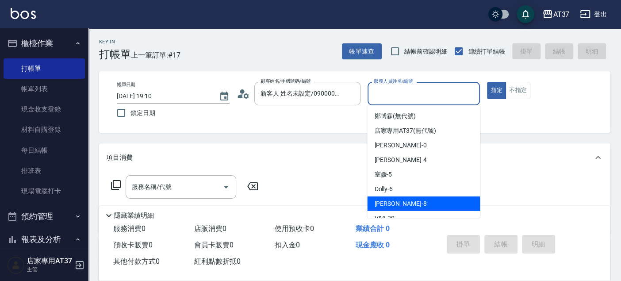
click at [414, 198] on div "Peggy -8" at bounding box center [423, 203] width 113 height 15
type input "Peggy-8"
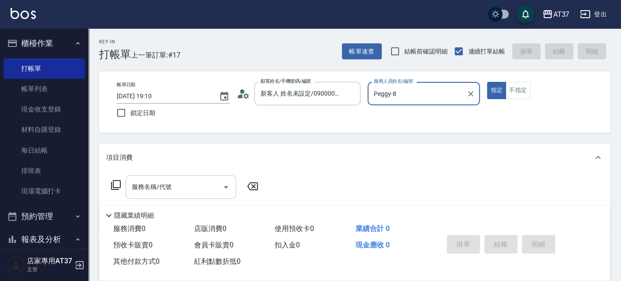
click at [157, 183] on div "服務名稱/代號 服務名稱/代號" at bounding box center [181, 186] width 111 height 23
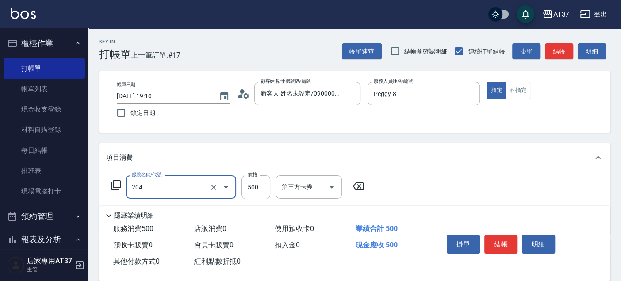
type input "A級洗+剪(204)"
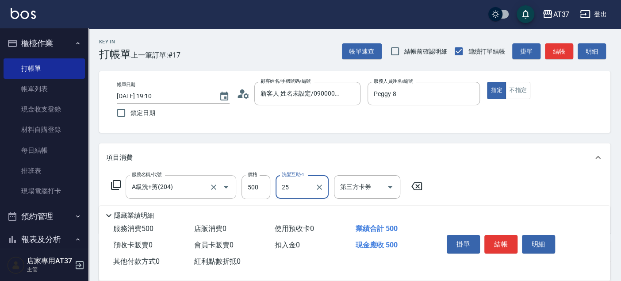
type input "[PERSON_NAME]-25"
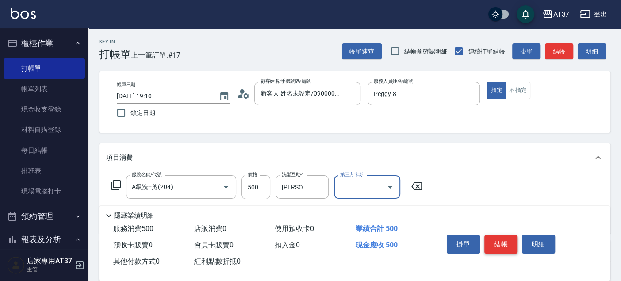
click at [505, 248] on button "結帳" at bounding box center [500, 244] width 33 height 19
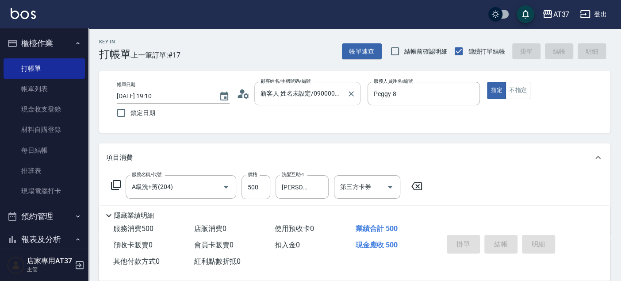
type input "[DATE] 19:16"
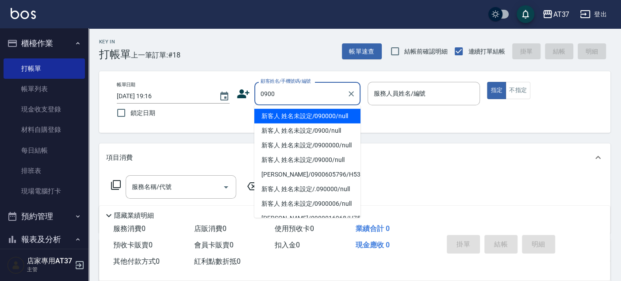
click at [297, 113] on li "新客人 姓名未設定/090000/null" at bounding box center [307, 116] width 106 height 15
type input "新客人 姓名未設定/090000/null"
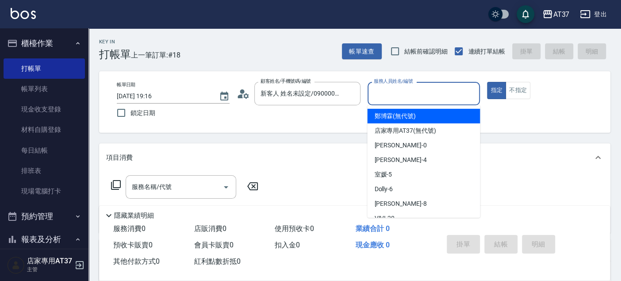
click at [384, 98] on input "服務人員姓名/編號" at bounding box center [423, 93] width 105 height 15
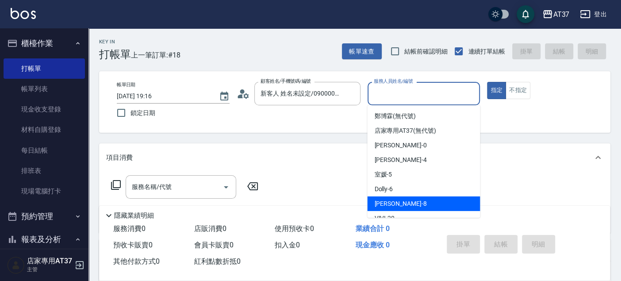
drag, startPoint x: 422, startPoint y: 202, endPoint x: 479, endPoint y: 169, distance: 66.0
click at [422, 202] on div "Peggy -8" at bounding box center [423, 203] width 113 height 15
type input "Peggy-8"
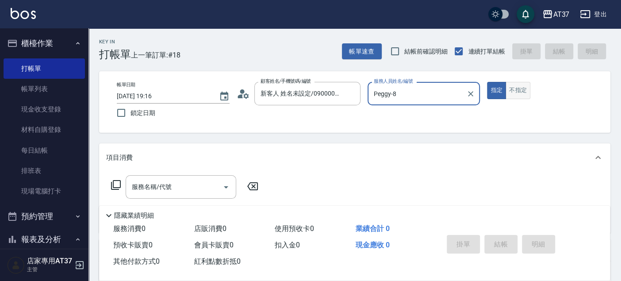
click at [519, 85] on button "不指定" at bounding box center [517, 90] width 25 height 17
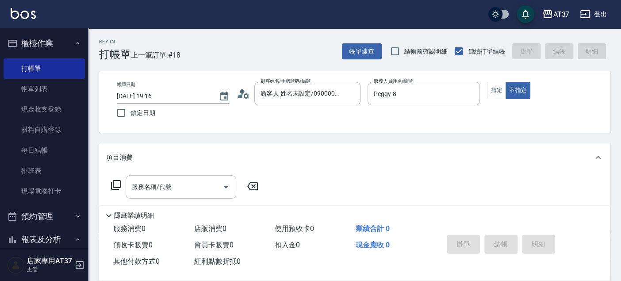
click at [195, 185] on input "服務名稱/代號" at bounding box center [174, 186] width 89 height 15
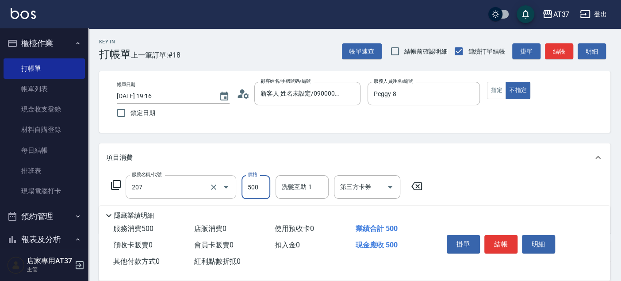
type input "B精油洗+剪(207)"
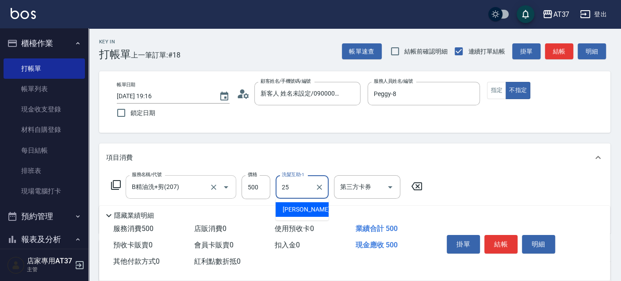
type input "[PERSON_NAME]-25"
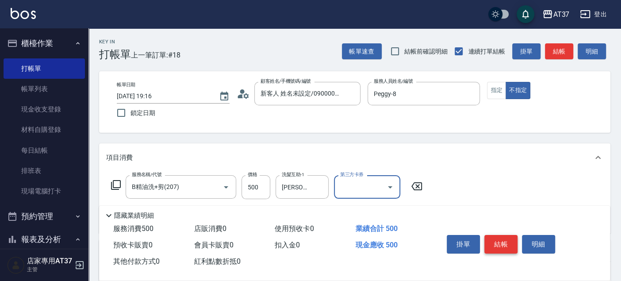
click at [514, 237] on button "結帳" at bounding box center [500, 244] width 33 height 19
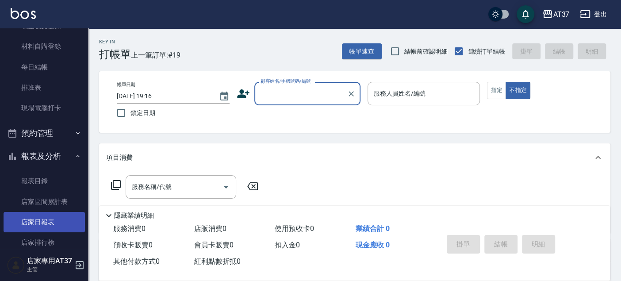
scroll to position [98, 0]
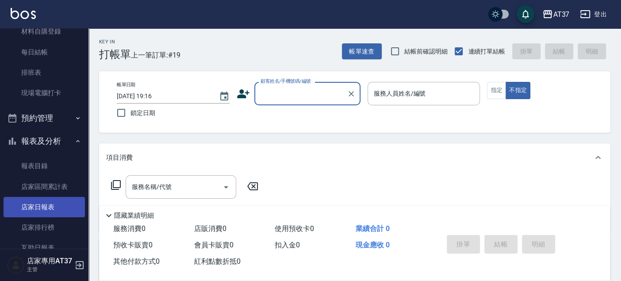
click at [45, 204] on link "店家日報表" at bounding box center [44, 207] width 81 height 20
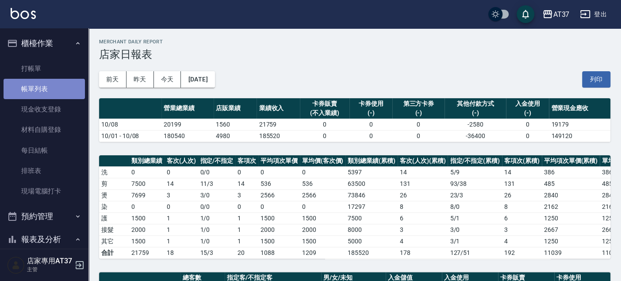
click at [44, 84] on link "帳單列表" at bounding box center [44, 89] width 81 height 20
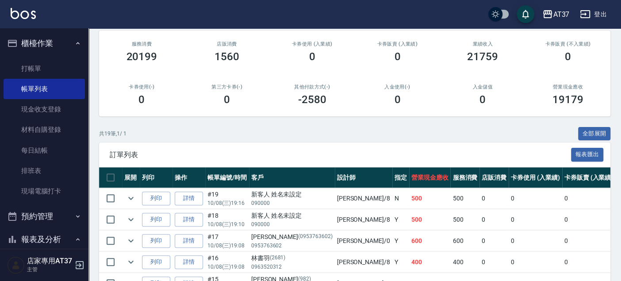
scroll to position [189, 0]
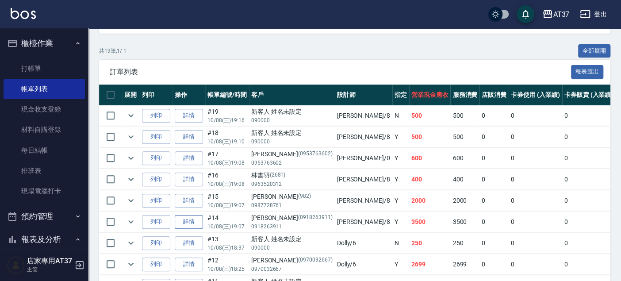
click at [200, 217] on link "詳情" at bounding box center [189, 222] width 28 height 14
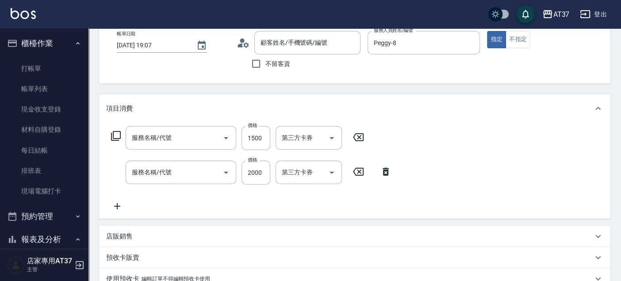
type input "[DATE] 19:07"
type input "Peggy-8"
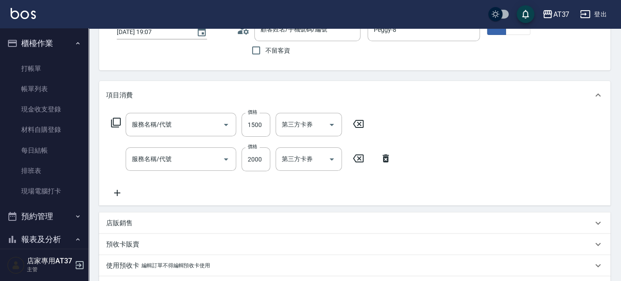
type input "結構護髮(505)"
type input "拆接(722)"
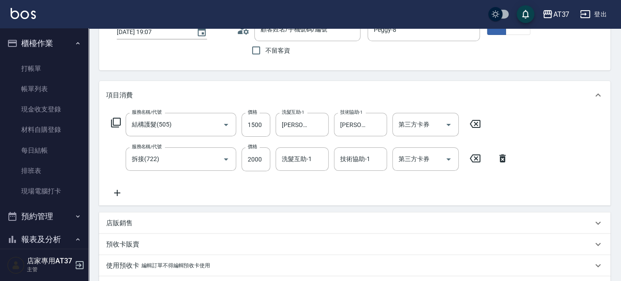
type input "[PERSON_NAME]/0918263911/0918263911"
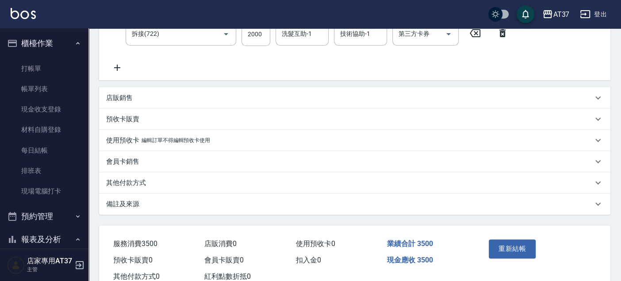
scroll to position [217, 0]
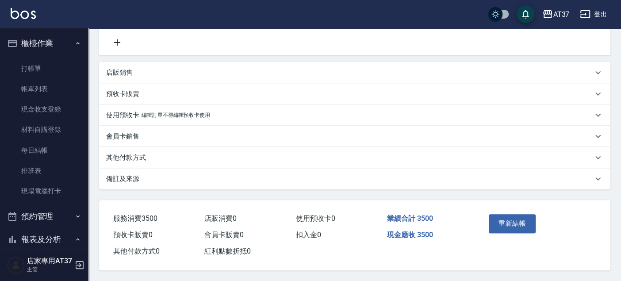
click at [125, 153] on p "其他付款方式" at bounding box center [126, 157] width 40 height 9
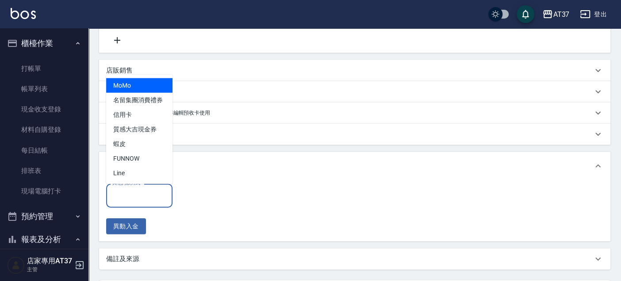
click at [145, 195] on input "其他付款方式" at bounding box center [139, 194] width 58 height 15
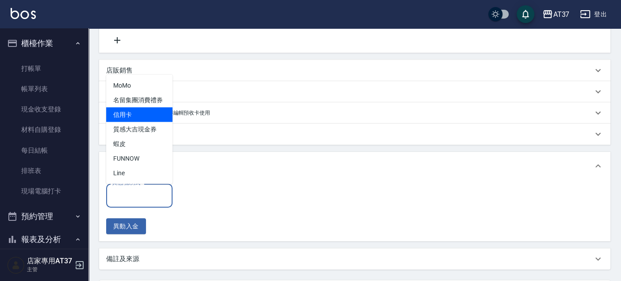
click at [142, 113] on span "信用卡" at bounding box center [139, 114] width 66 height 15
type input "信用卡"
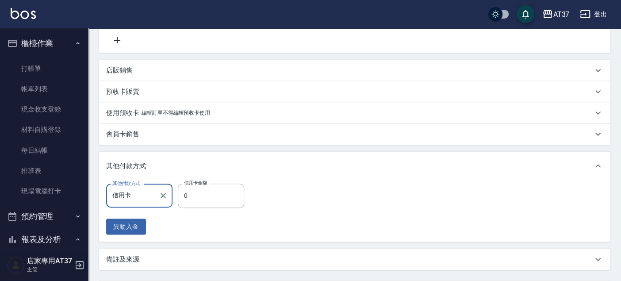
scroll to position [299, 0]
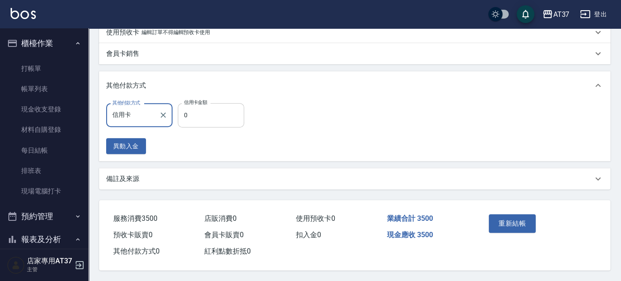
click at [194, 114] on input "0" at bounding box center [211, 115] width 66 height 24
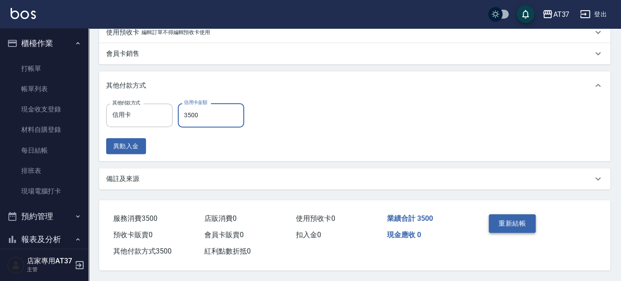
type input "3500"
click at [501, 220] on button "重新結帳" at bounding box center [512, 223] width 47 height 19
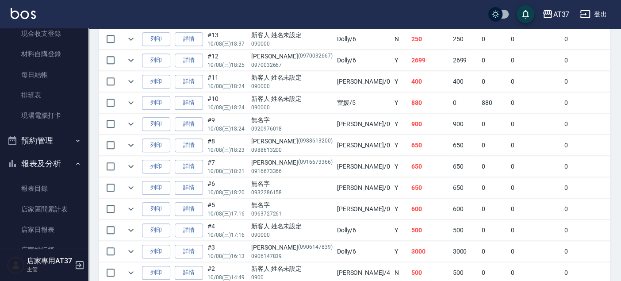
scroll to position [98, 0]
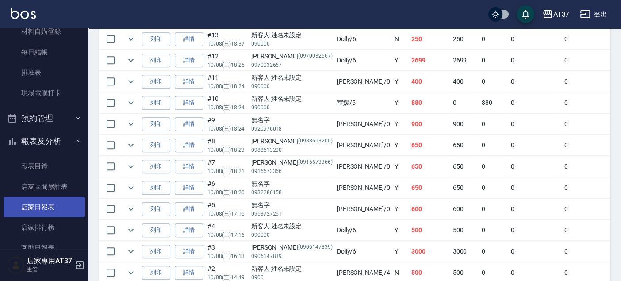
click at [47, 202] on link "店家日報表" at bounding box center [44, 207] width 81 height 20
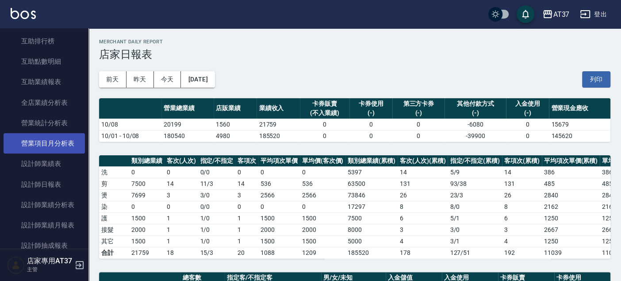
scroll to position [393, 0]
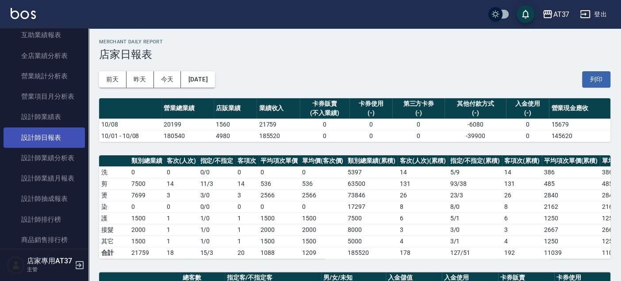
click at [69, 133] on link "設計師日報表" at bounding box center [44, 137] width 81 height 20
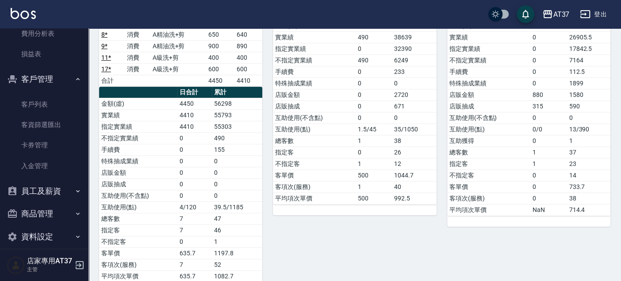
scroll to position [852, 0]
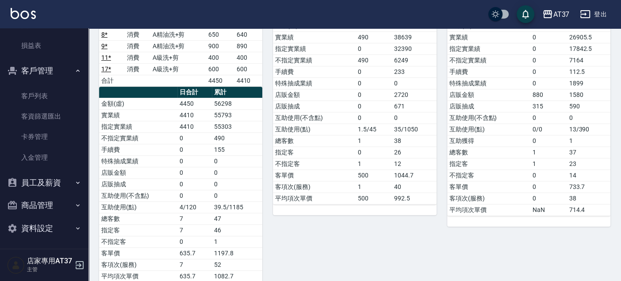
click at [55, 183] on button "員工及薪資" at bounding box center [44, 182] width 81 height 23
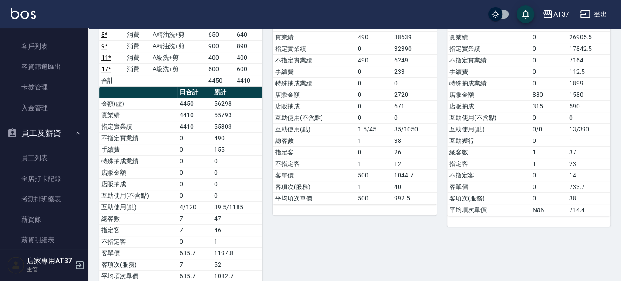
scroll to position [951, 0]
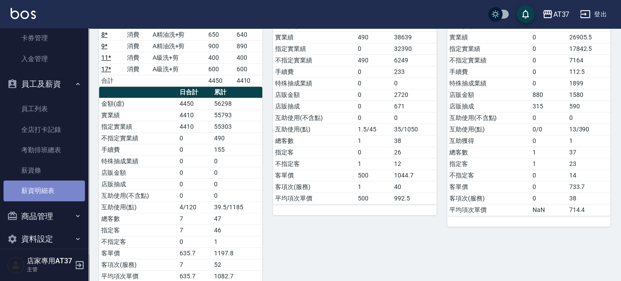
click at [61, 190] on link "薪資明細表" at bounding box center [44, 190] width 81 height 20
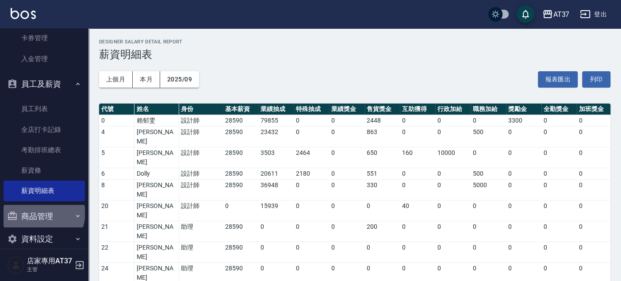
click at [43, 212] on button "商品管理" at bounding box center [44, 216] width 81 height 23
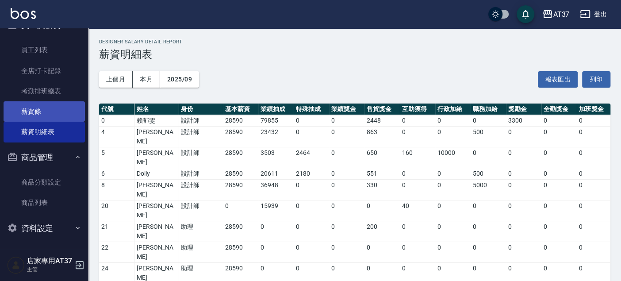
scroll to position [49, 0]
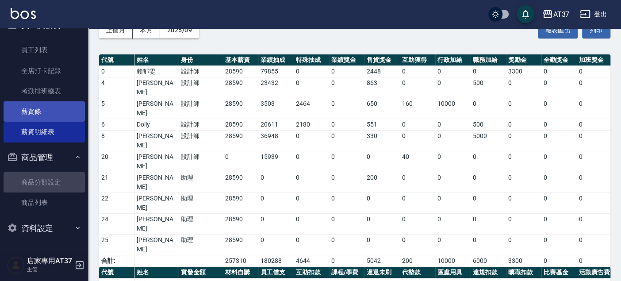
click at [61, 176] on link "商品分類設定" at bounding box center [44, 182] width 81 height 20
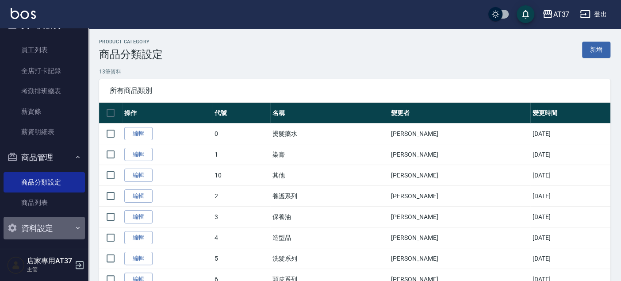
click at [50, 221] on button "資料設定" at bounding box center [44, 228] width 81 height 23
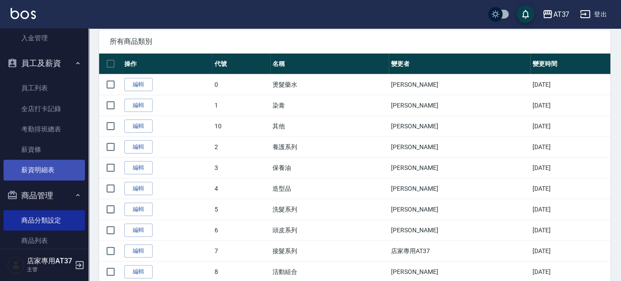
scroll to position [1070, 0]
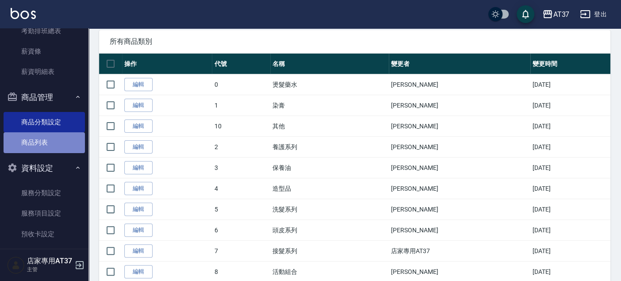
click at [53, 136] on link "商品列表" at bounding box center [44, 142] width 81 height 20
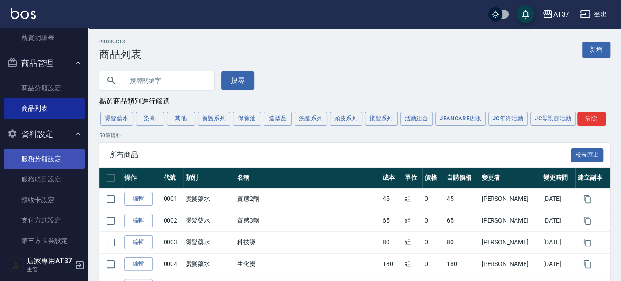
scroll to position [1119, 0]
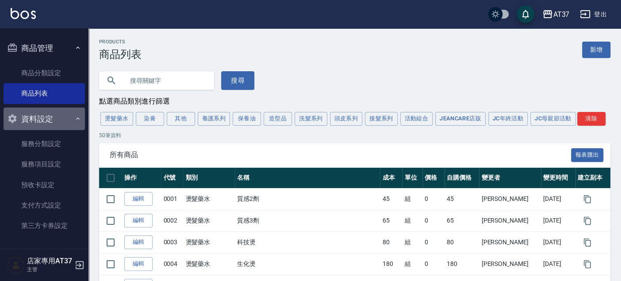
click at [48, 107] on button "資料設定" at bounding box center [44, 118] width 81 height 23
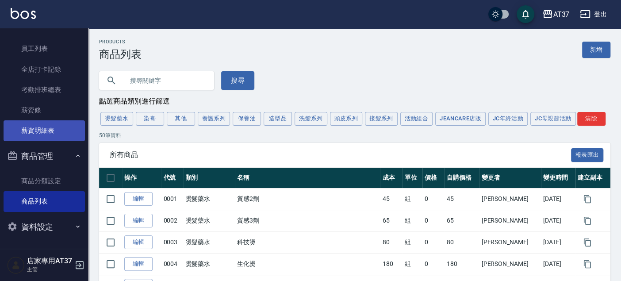
scroll to position [1010, 0]
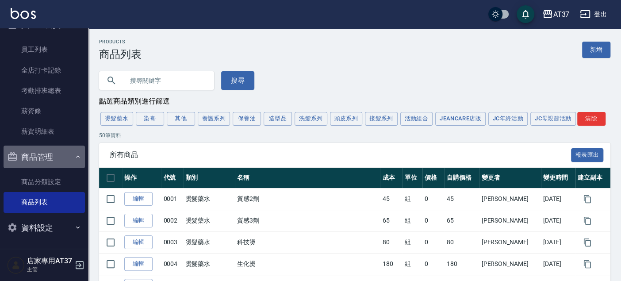
click at [48, 149] on button "商品管理" at bounding box center [44, 156] width 81 height 23
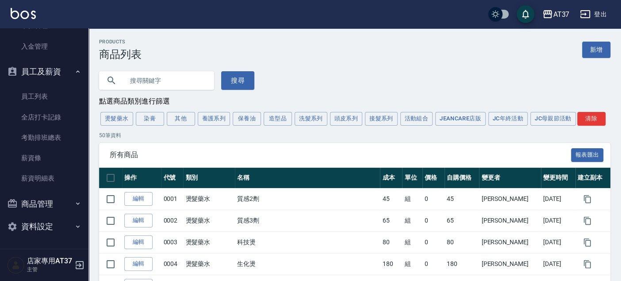
scroll to position [962, 0]
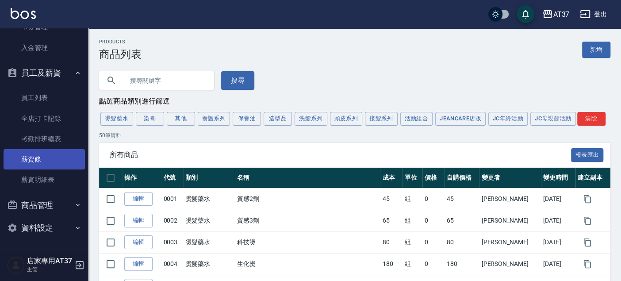
click at [50, 155] on link "薪資條" at bounding box center [44, 159] width 81 height 20
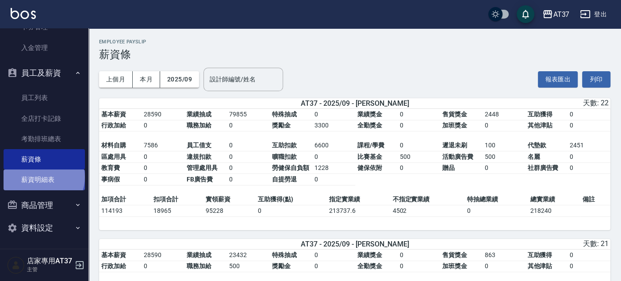
click at [43, 176] on link "薪資明細表" at bounding box center [44, 179] width 81 height 20
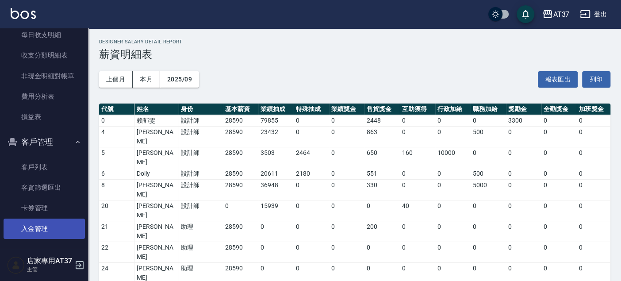
scroll to position [765, 0]
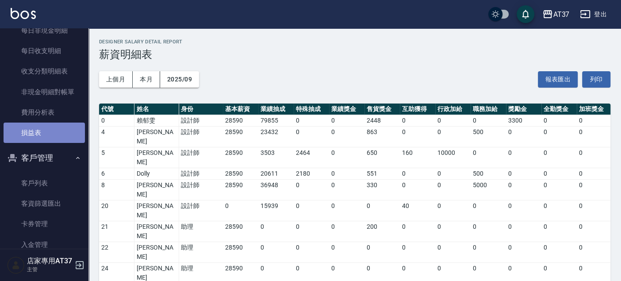
click at [45, 132] on link "損益表" at bounding box center [44, 132] width 81 height 20
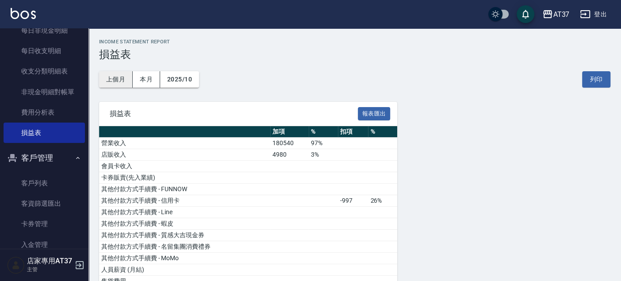
click at [111, 77] on button "上個月" at bounding box center [116, 79] width 34 height 16
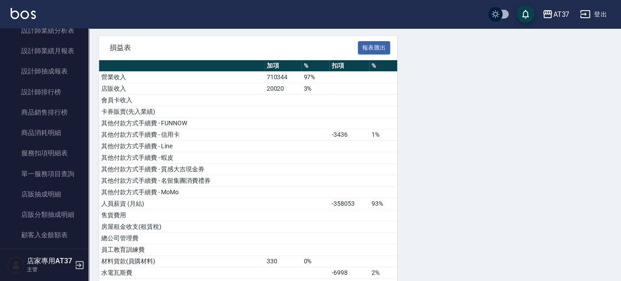
scroll to position [294, 0]
